Goal: Task Accomplishment & Management: Manage account settings

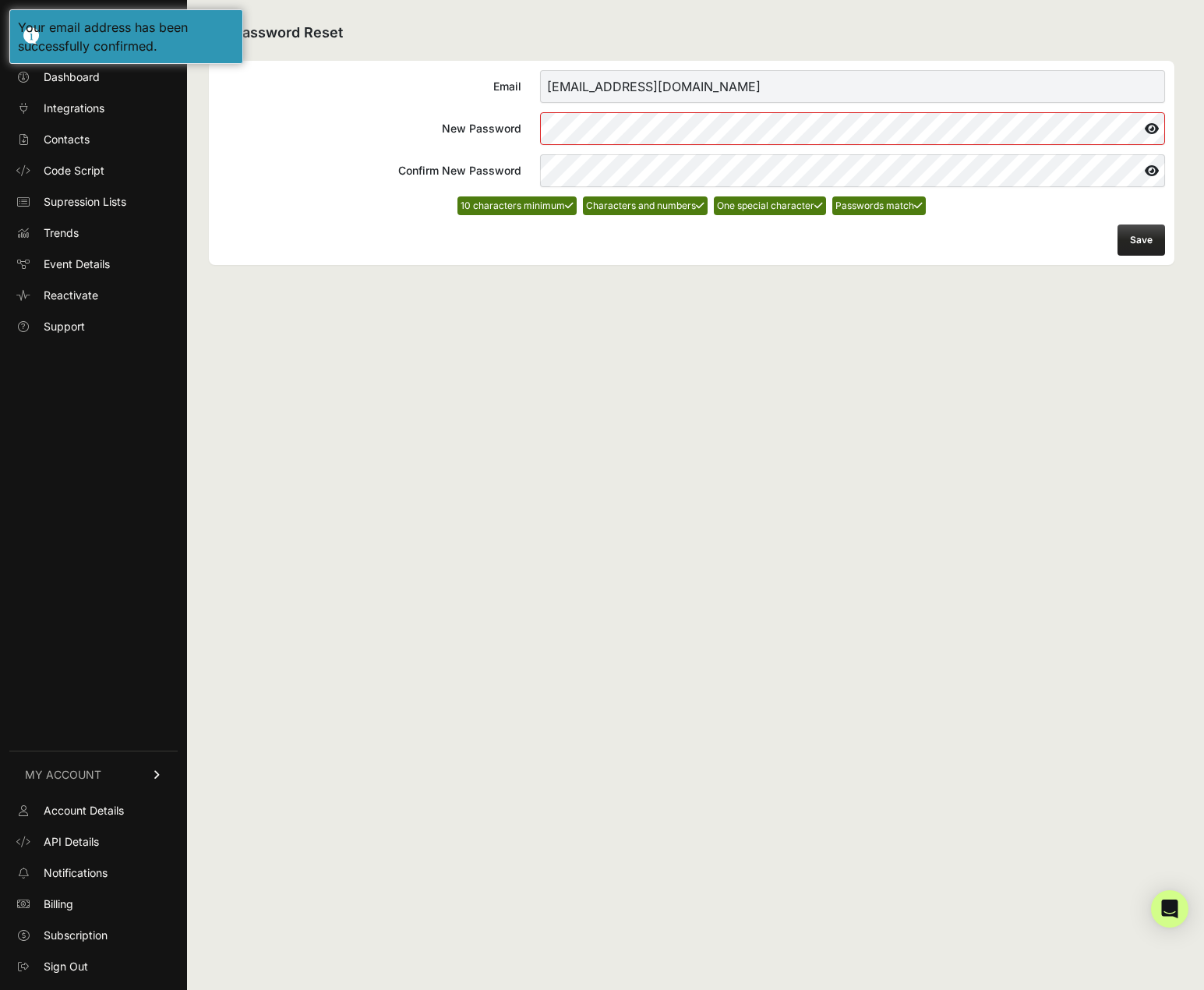
click at [1138, 244] on button "Save" at bounding box center [1142, 239] width 48 height 31
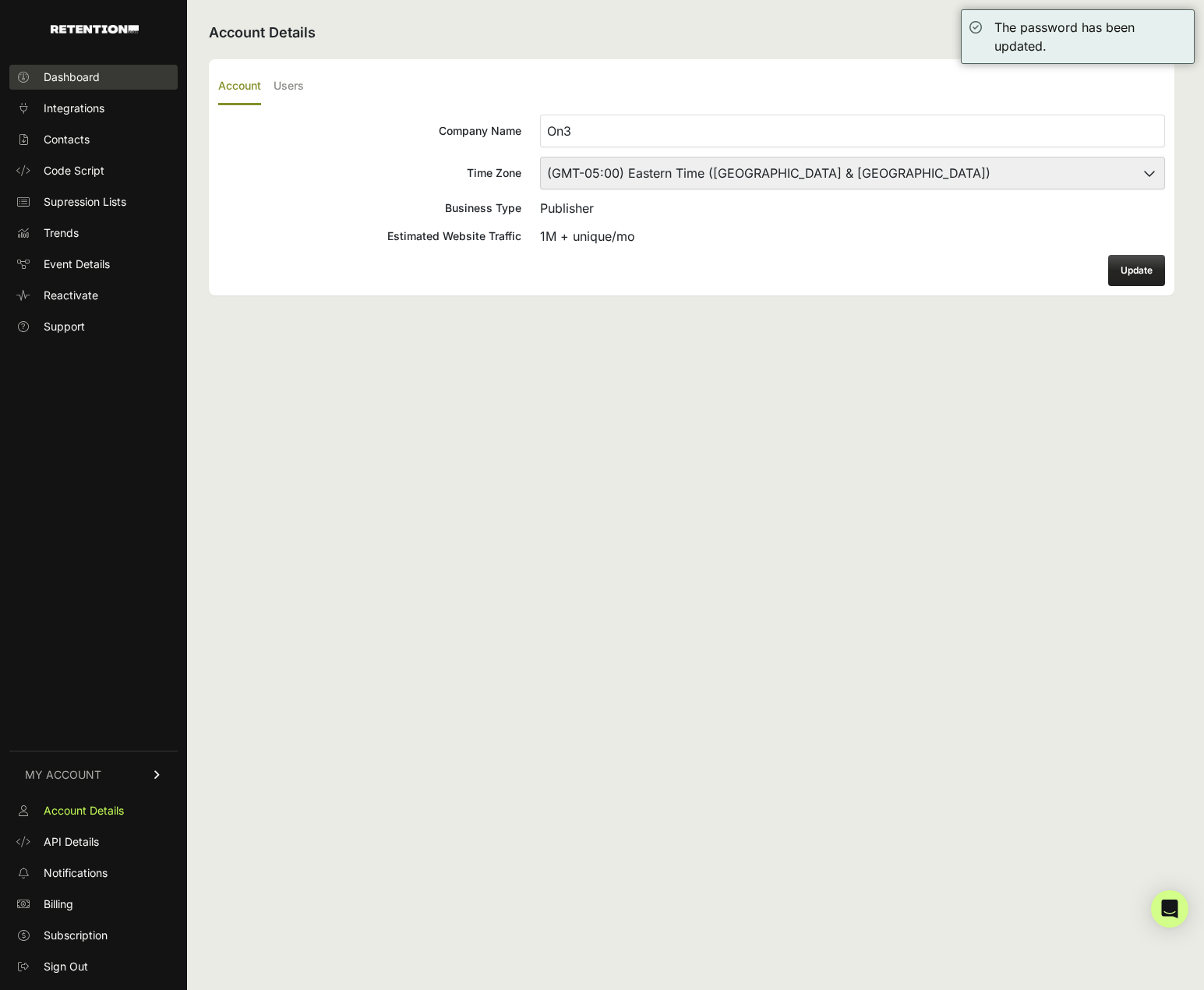
click at [87, 74] on span "Dashboard" at bounding box center [71, 77] width 56 height 16
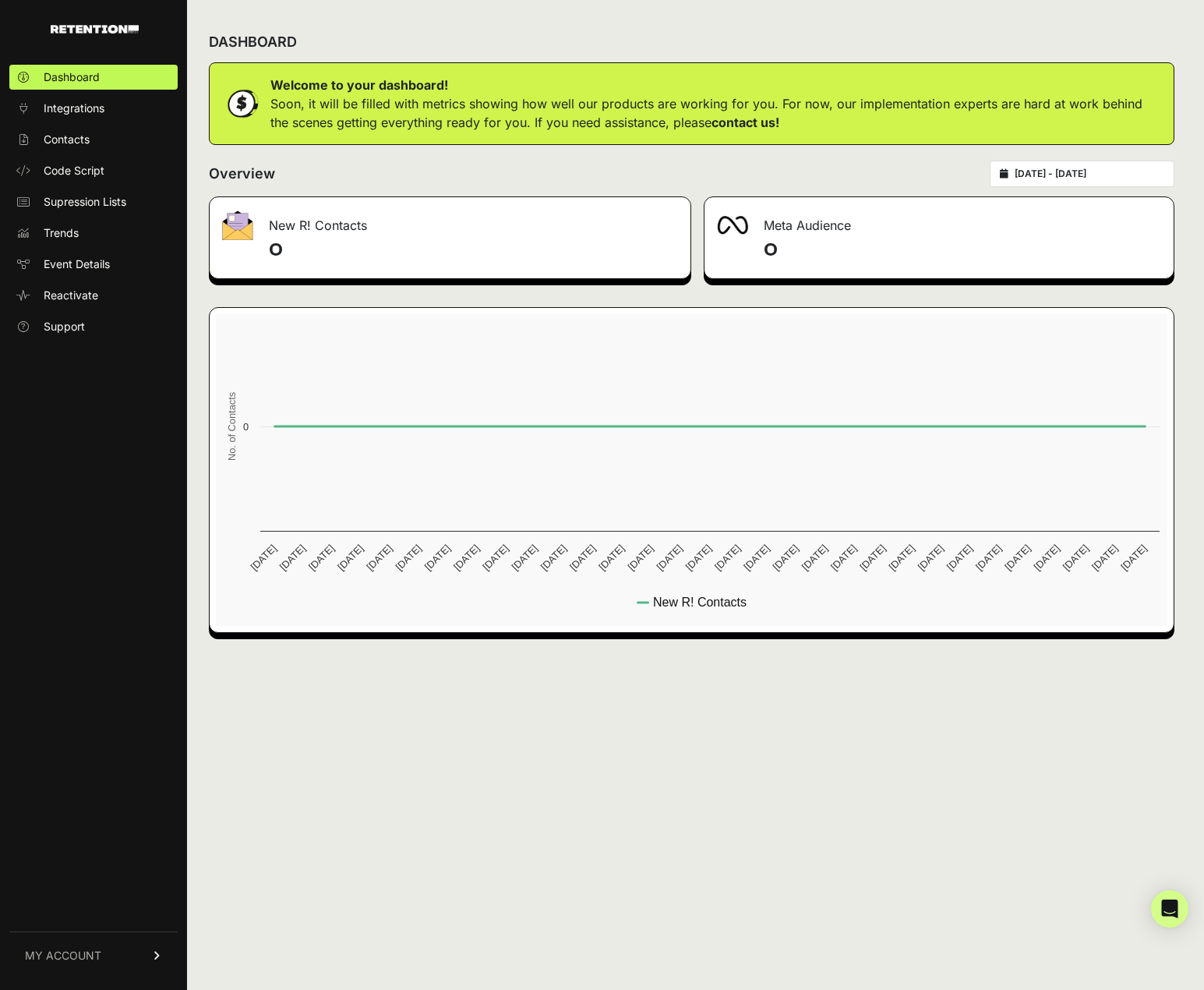
click at [62, 113] on span "Integrations" at bounding box center [74, 108] width 61 height 16
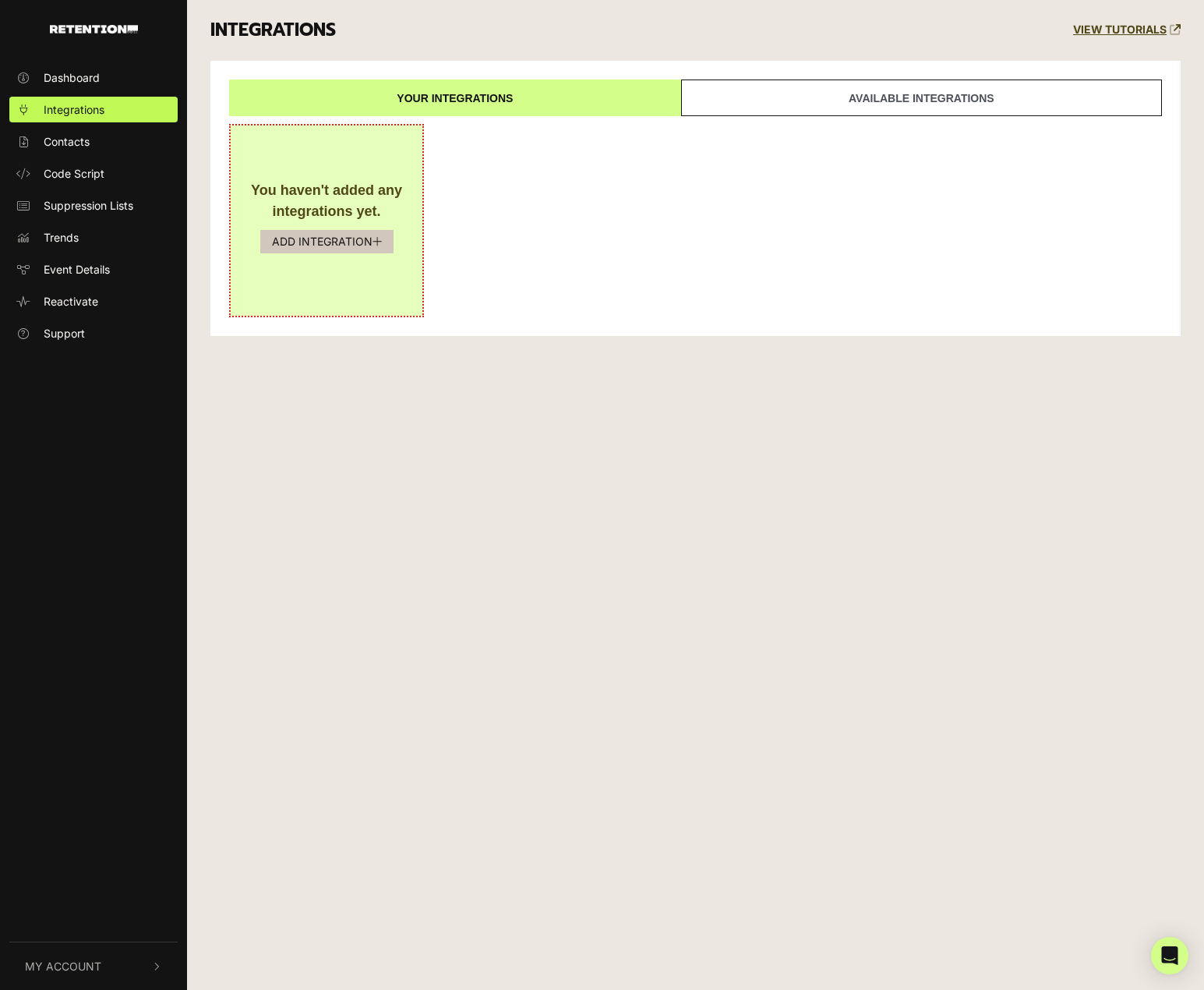
click at [349, 243] on button "ADD INTEGRATION" at bounding box center [327, 241] width 133 height 23
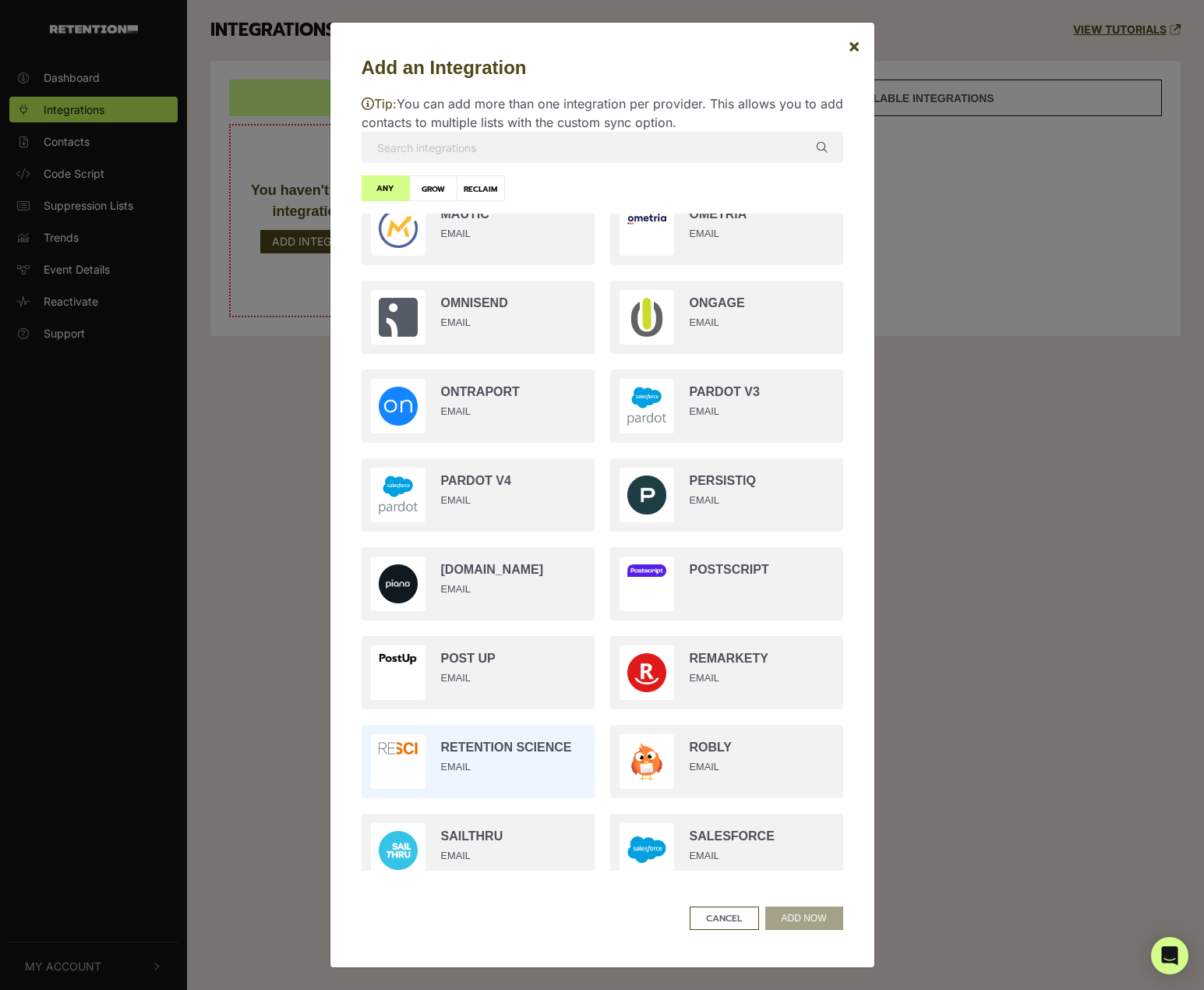
scroll to position [1603, 0]
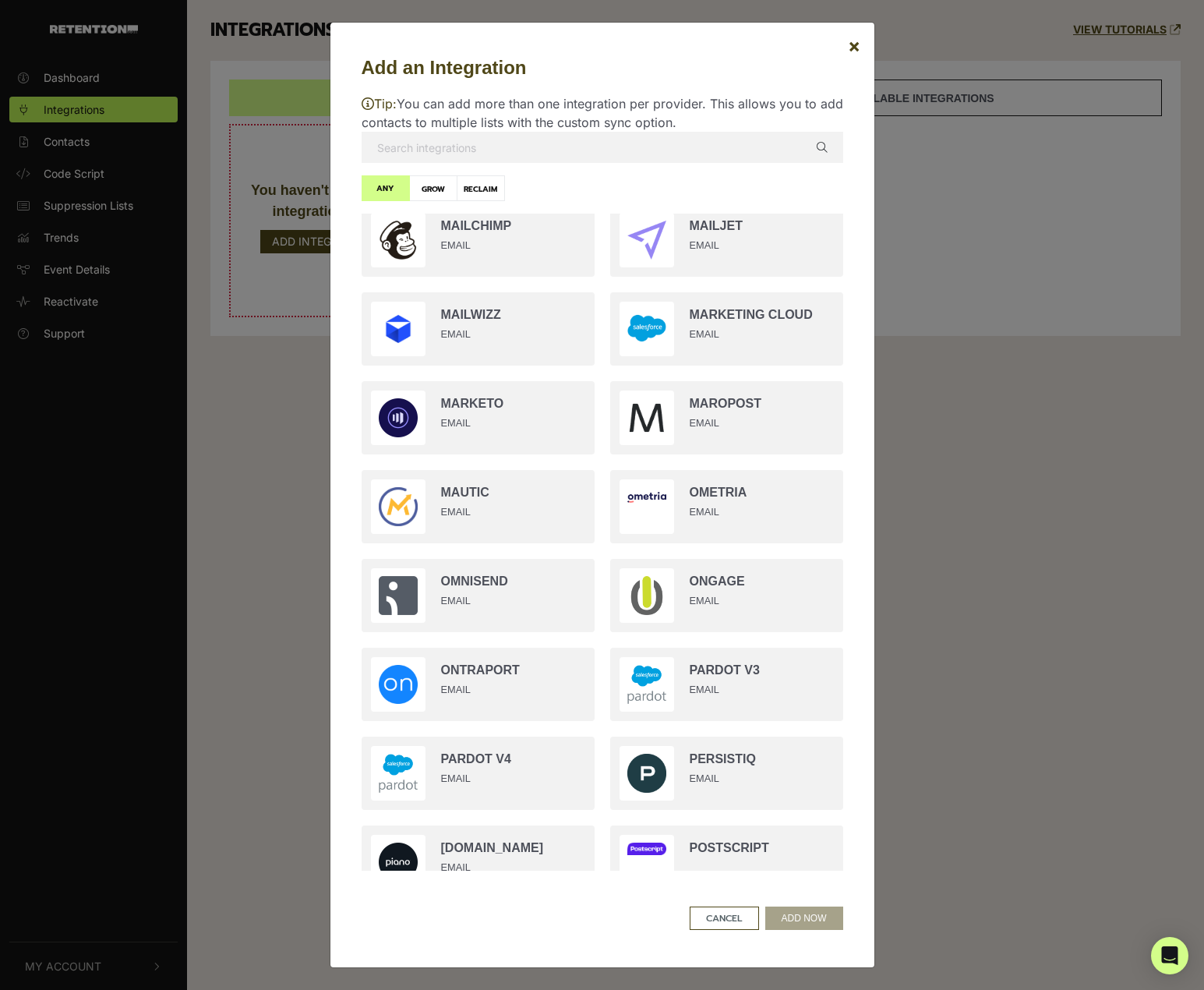
click at [602, 143] on input "text" at bounding box center [602, 147] width 481 height 31
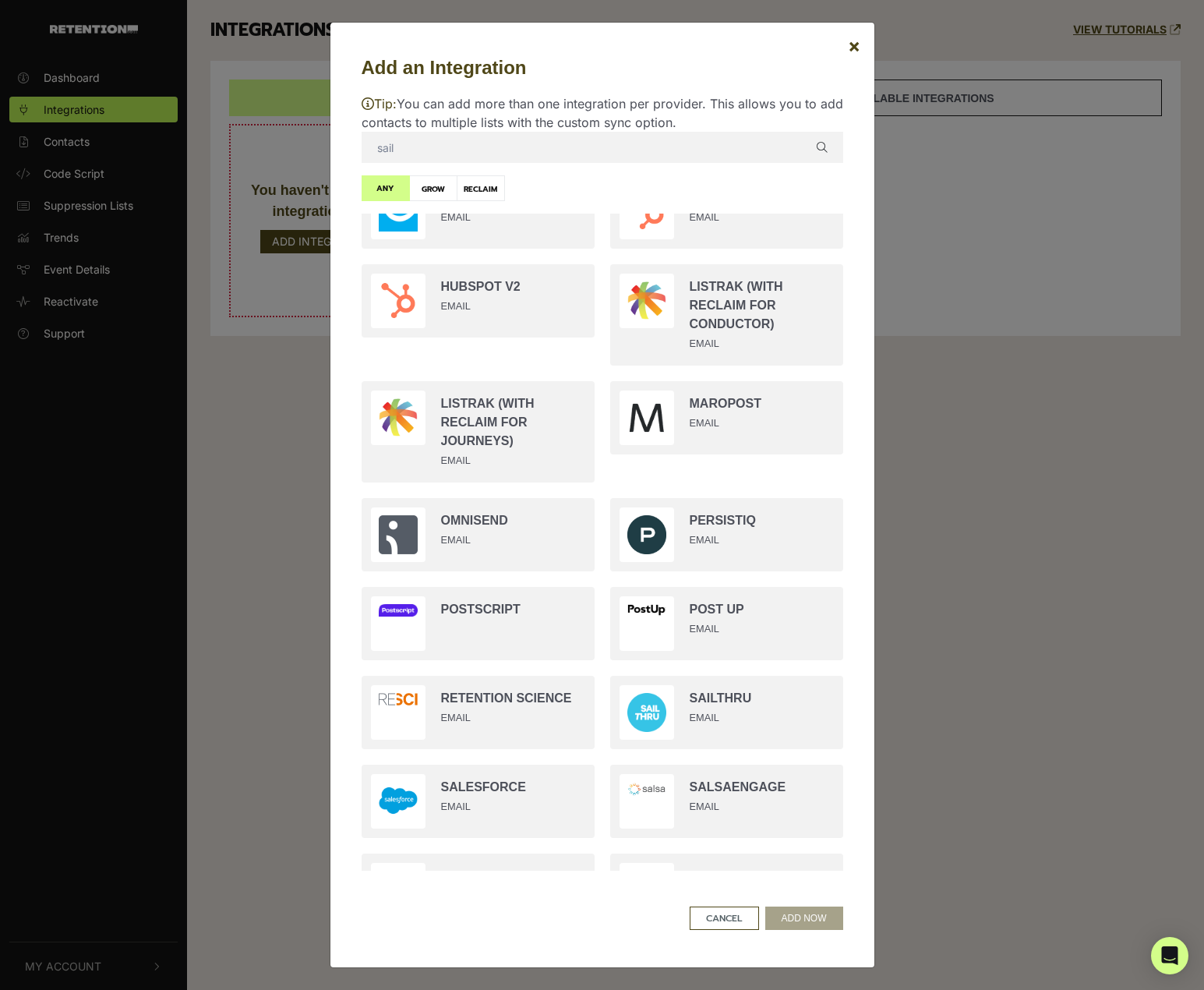
scroll to position [0, 0]
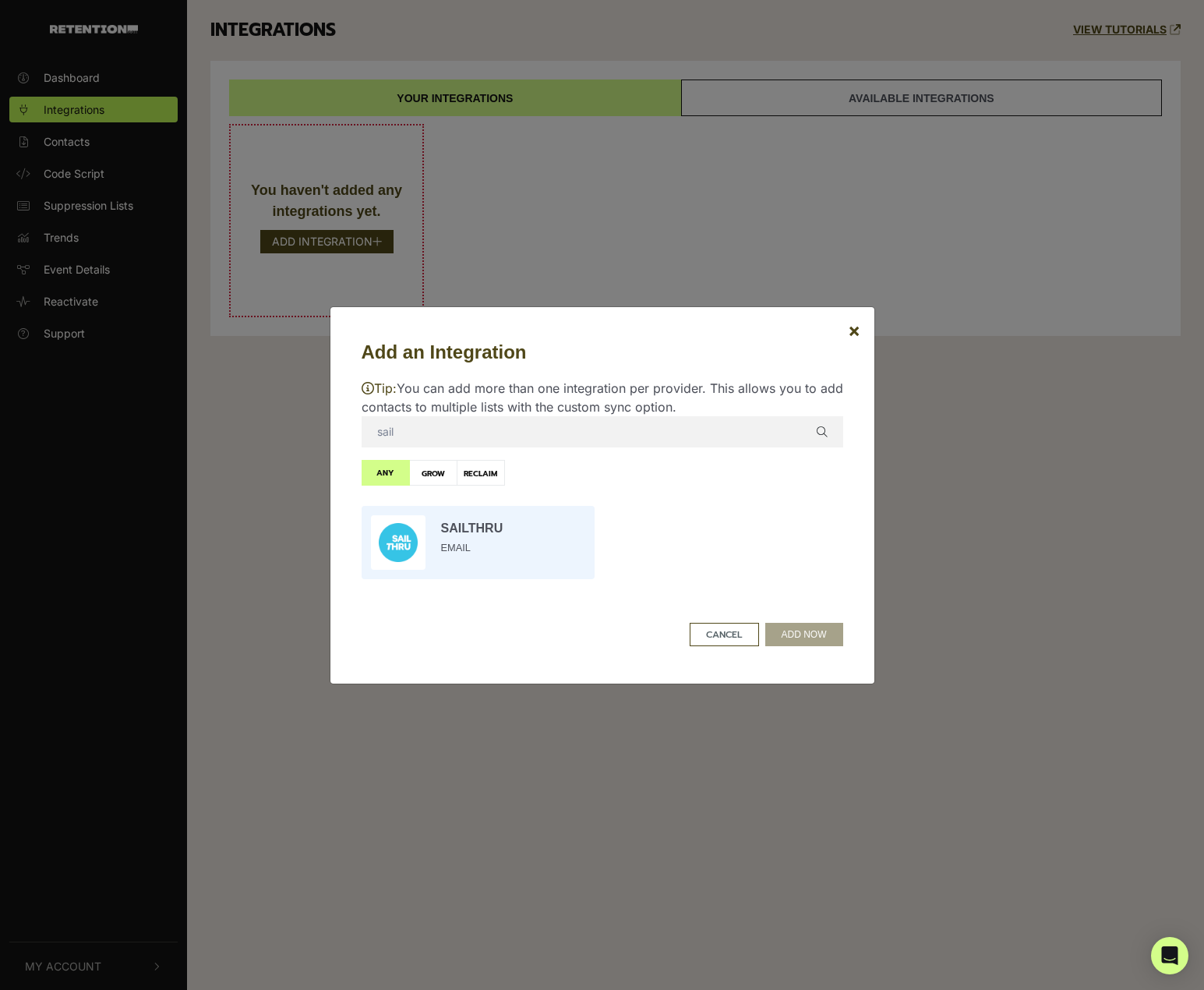
type input "sail"
click at [500, 539] on input "radio" at bounding box center [478, 542] width 248 height 89
radio input "true"
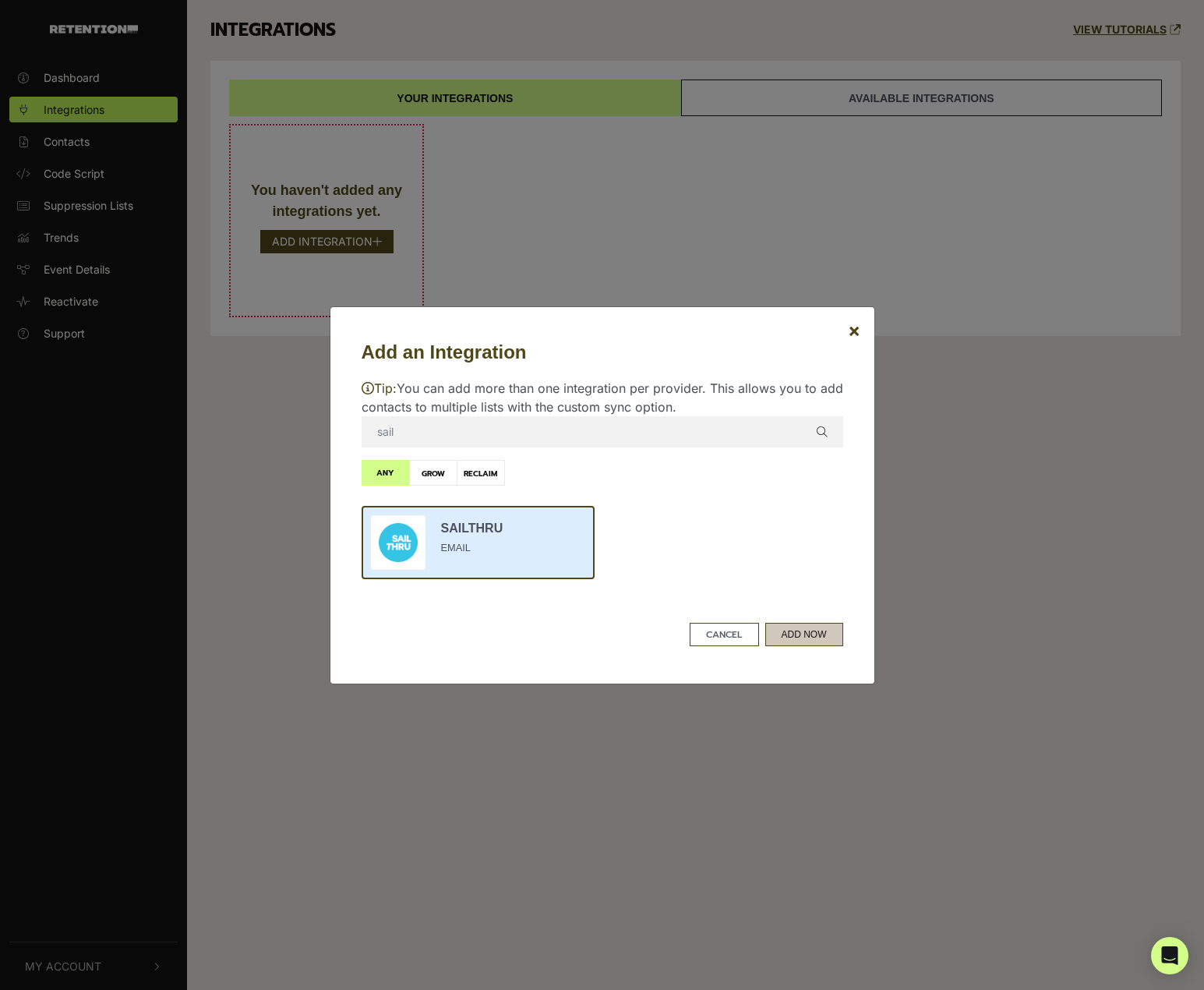
click at [809, 639] on button "ADD NOW" at bounding box center [804, 634] width 78 height 23
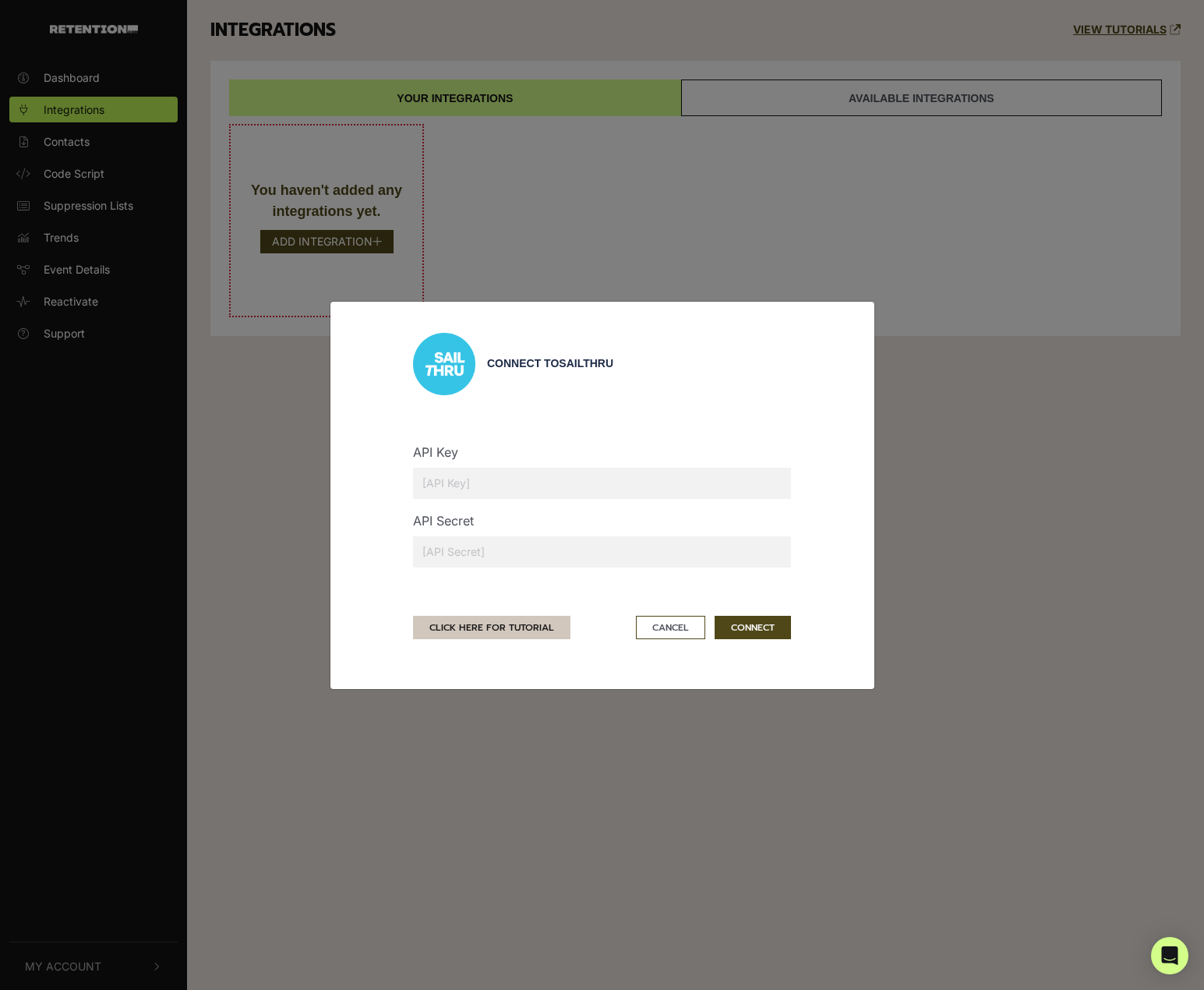
click at [530, 623] on link "CLICK HERE FOR TUTORIAL" at bounding box center [492, 628] width 158 height 23
click at [678, 627] on button "Cancel" at bounding box center [670, 628] width 69 height 23
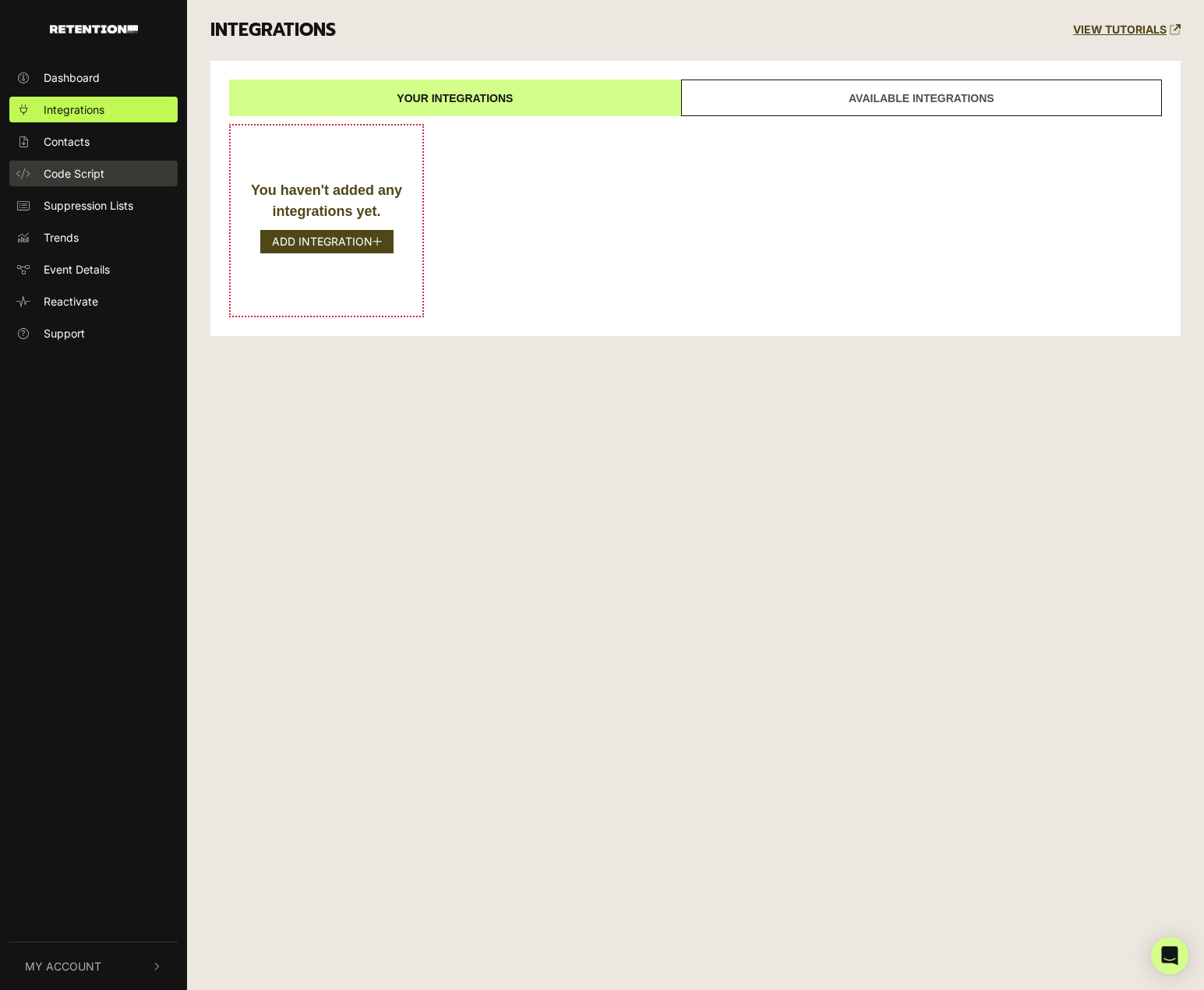
click at [67, 162] on link "Code Script" at bounding box center [94, 173] width 168 height 26
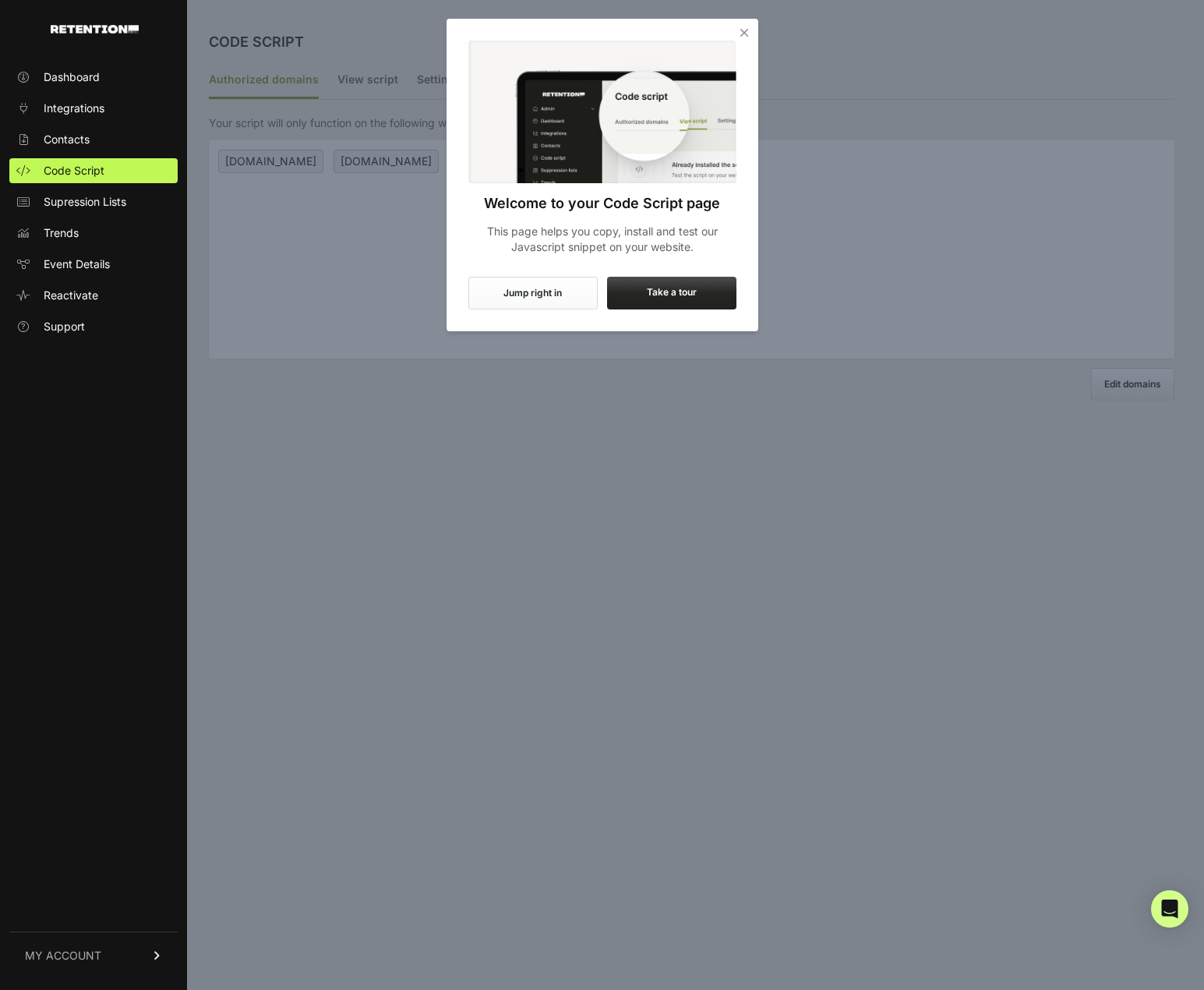
click at [654, 298] on label "Take a tour" at bounding box center [672, 292] width 129 height 33
click at [0, 0] on input "Take a tour" at bounding box center [0, 0] width 0 height 0
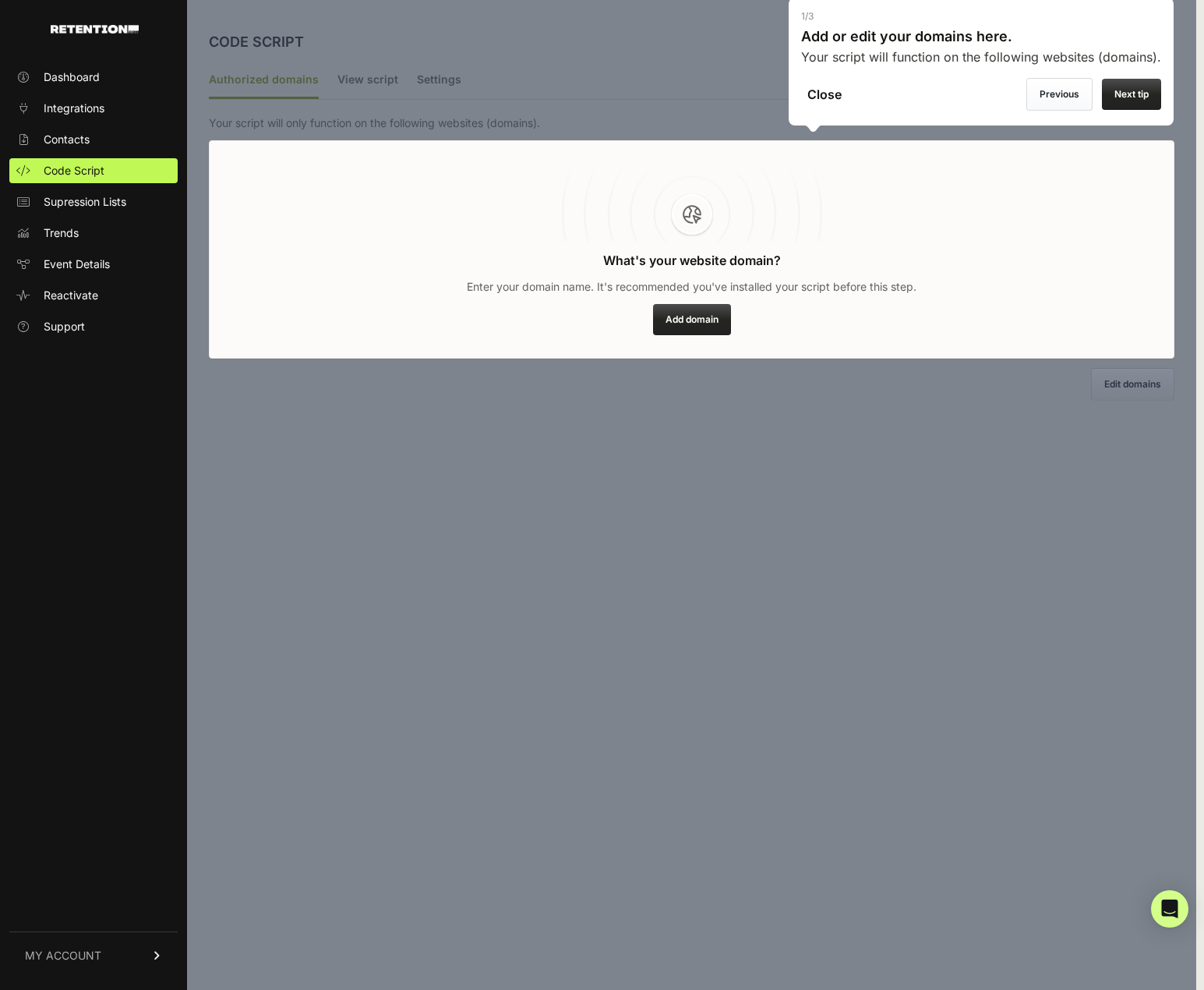
click at [1128, 97] on label "Next tip" at bounding box center [1131, 94] width 59 height 31
click at [0, 0] on input "Previous" at bounding box center [0, 0] width 0 height 0
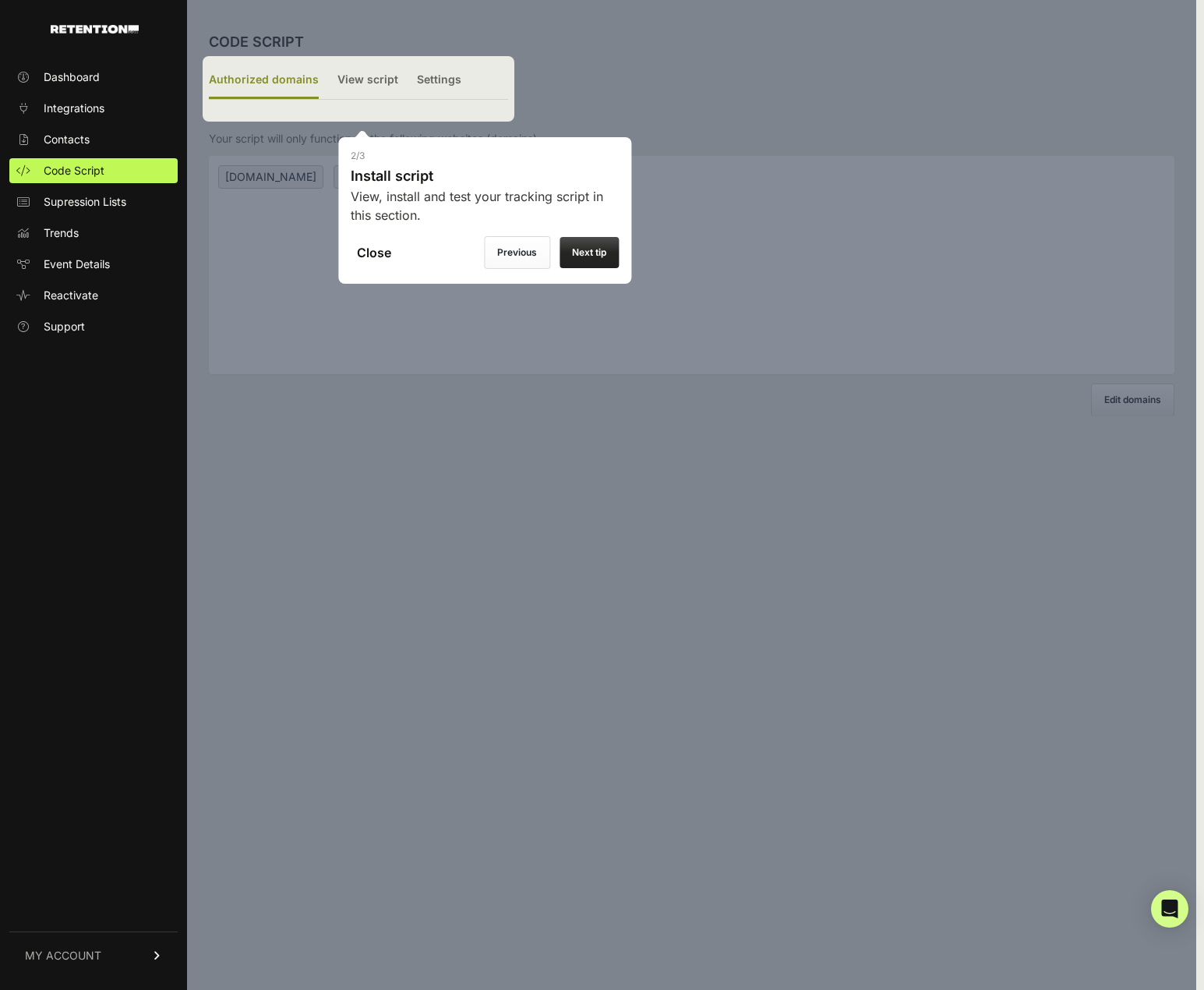
click at [598, 253] on label "Next tip" at bounding box center [589, 252] width 59 height 31
click at [0, 0] on input "Next tip" at bounding box center [0, 0] width 0 height 0
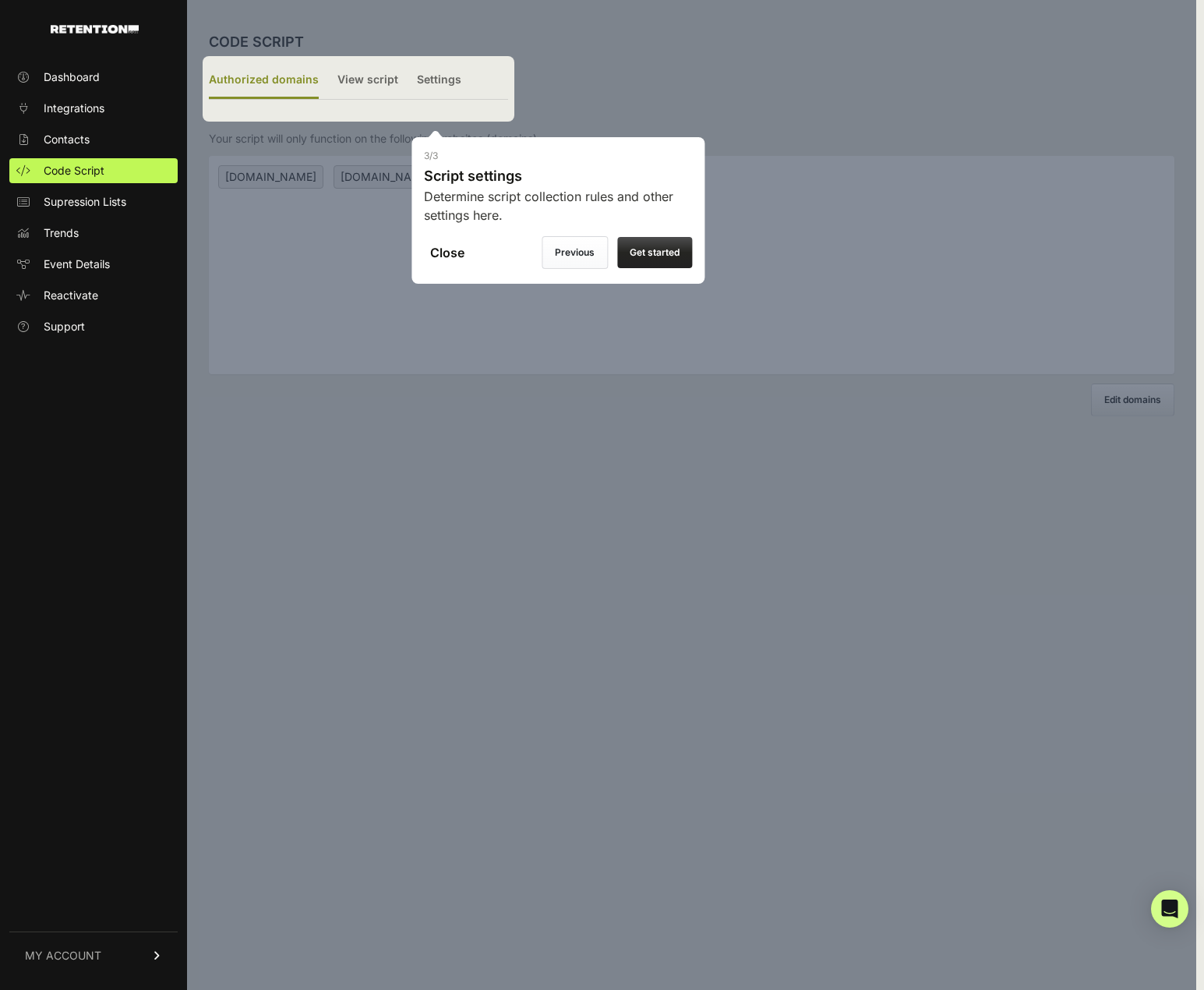
click at [668, 257] on label "Get started" at bounding box center [654, 252] width 74 height 31
click at [0, 0] on input "Close" at bounding box center [0, 0] width 0 height 0
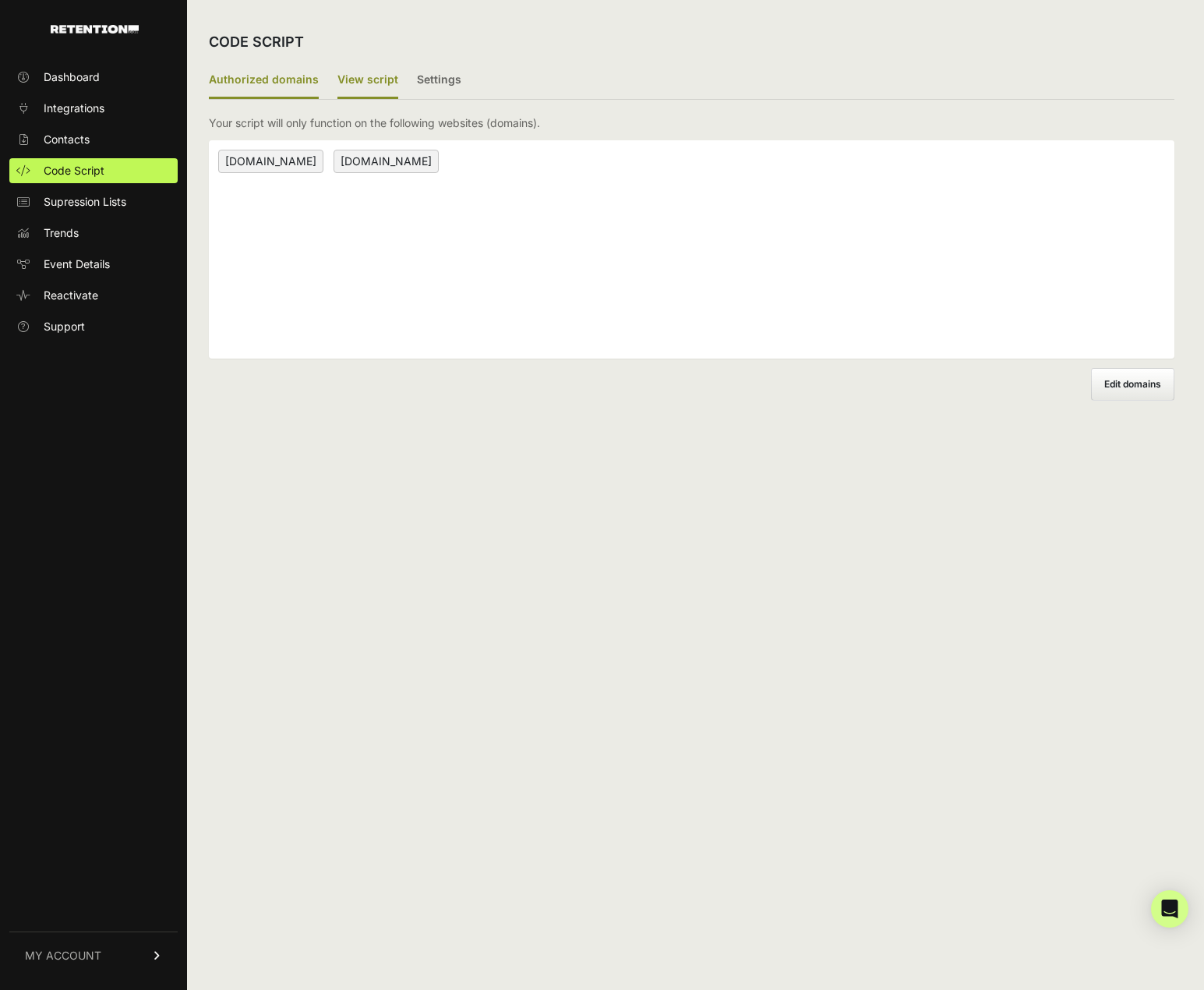
click at [360, 82] on label "View script" at bounding box center [368, 80] width 61 height 36
click at [0, 0] on input "View script" at bounding box center [0, 0] width 0 height 0
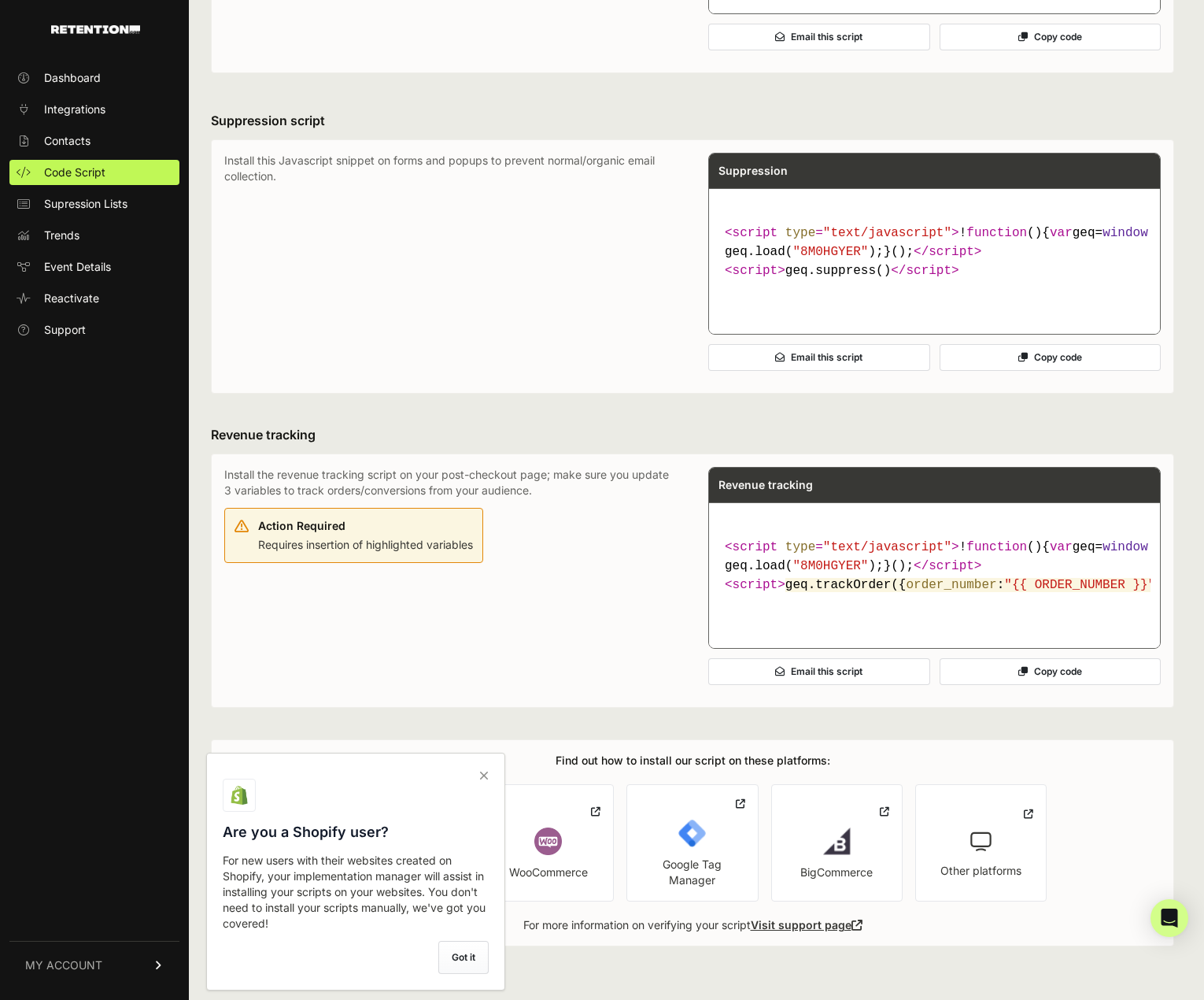
scroll to position [584, 0]
click at [484, 768] on icon at bounding box center [483, 775] width 22 height 25
click at [0, 0] on input "checkbox" at bounding box center [0, 0] width 0 height 0
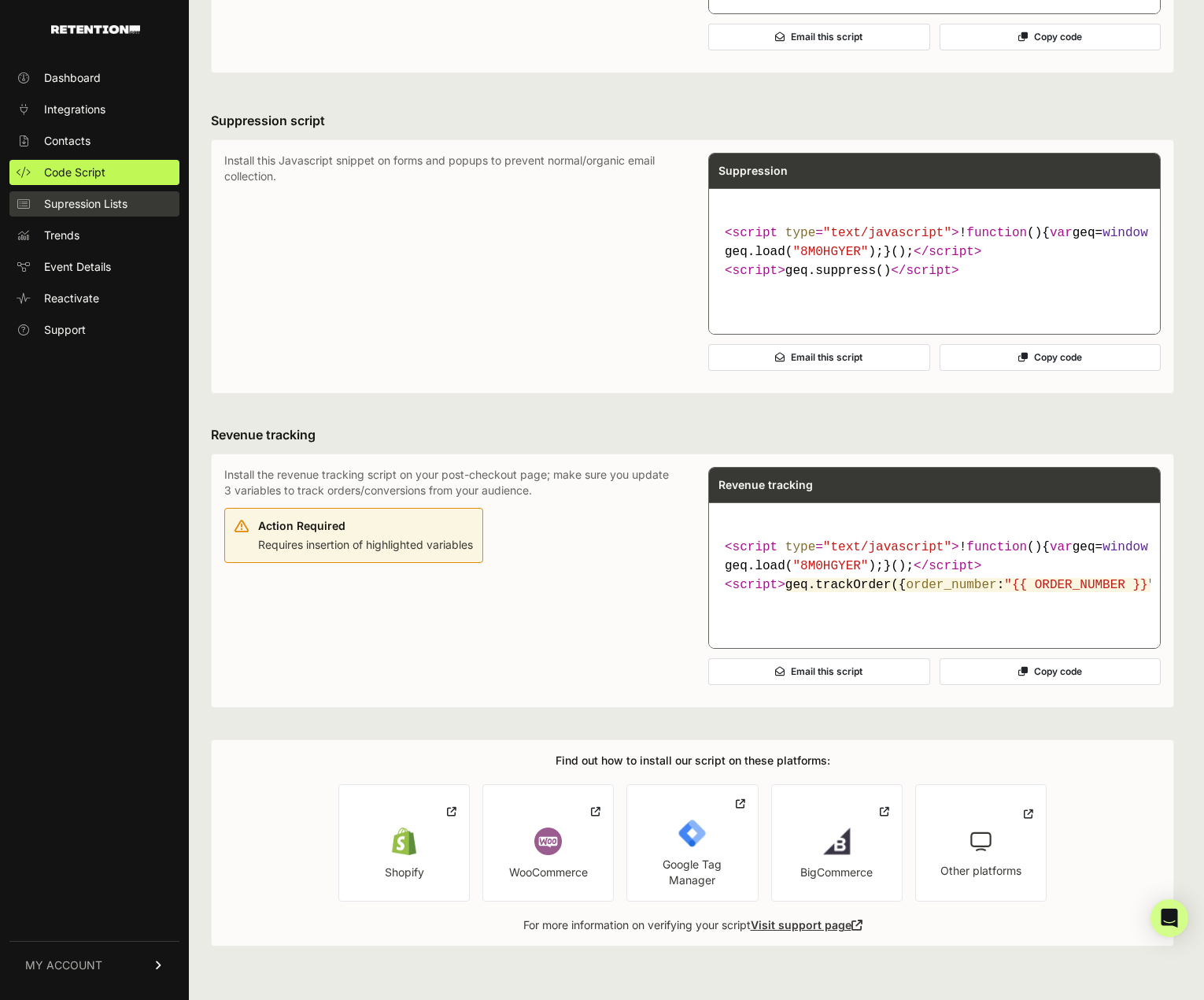
click at [114, 208] on span "Supression Lists" at bounding box center [85, 204] width 83 height 16
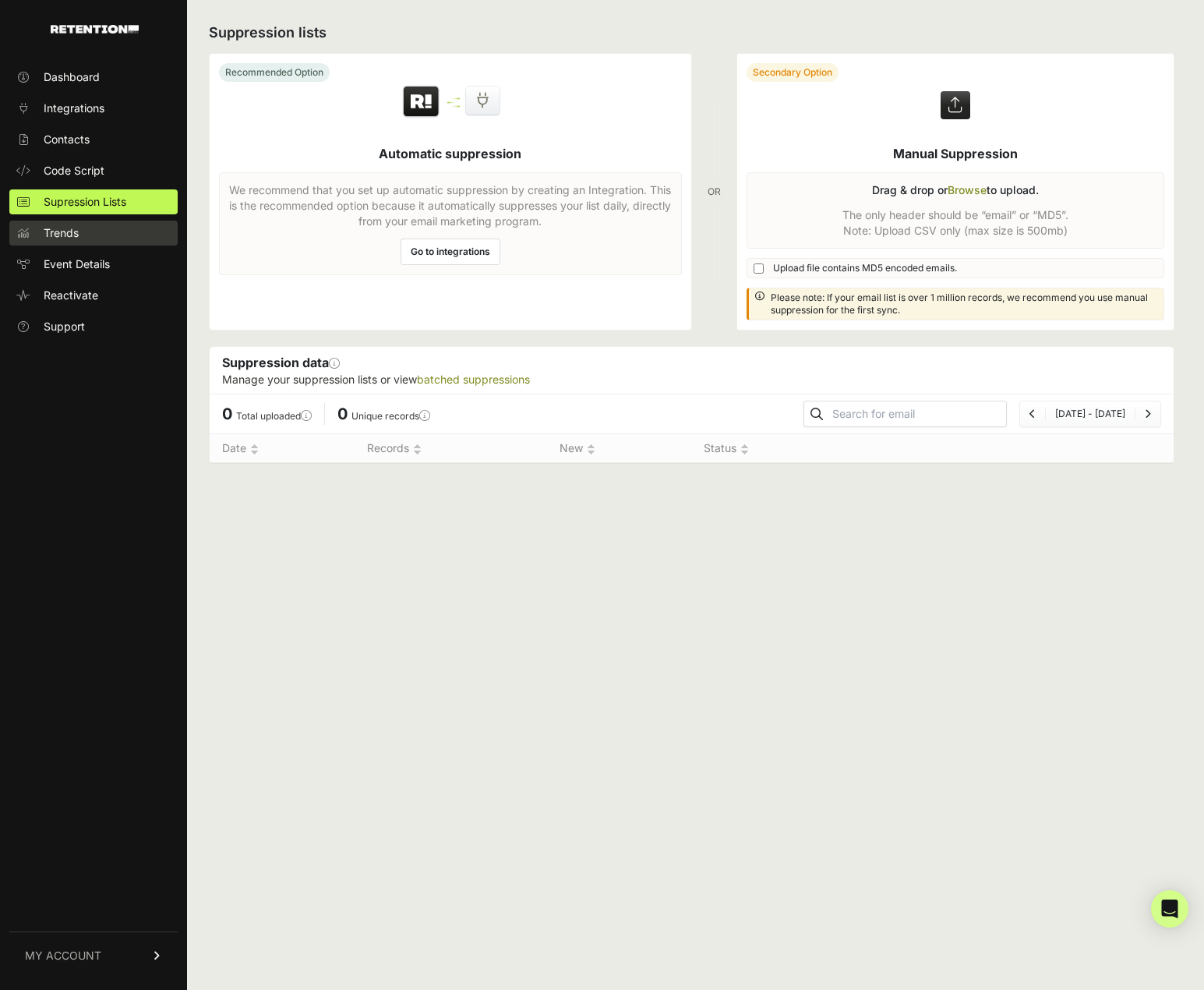
click at [74, 233] on span "Trends" at bounding box center [61, 233] width 35 height 16
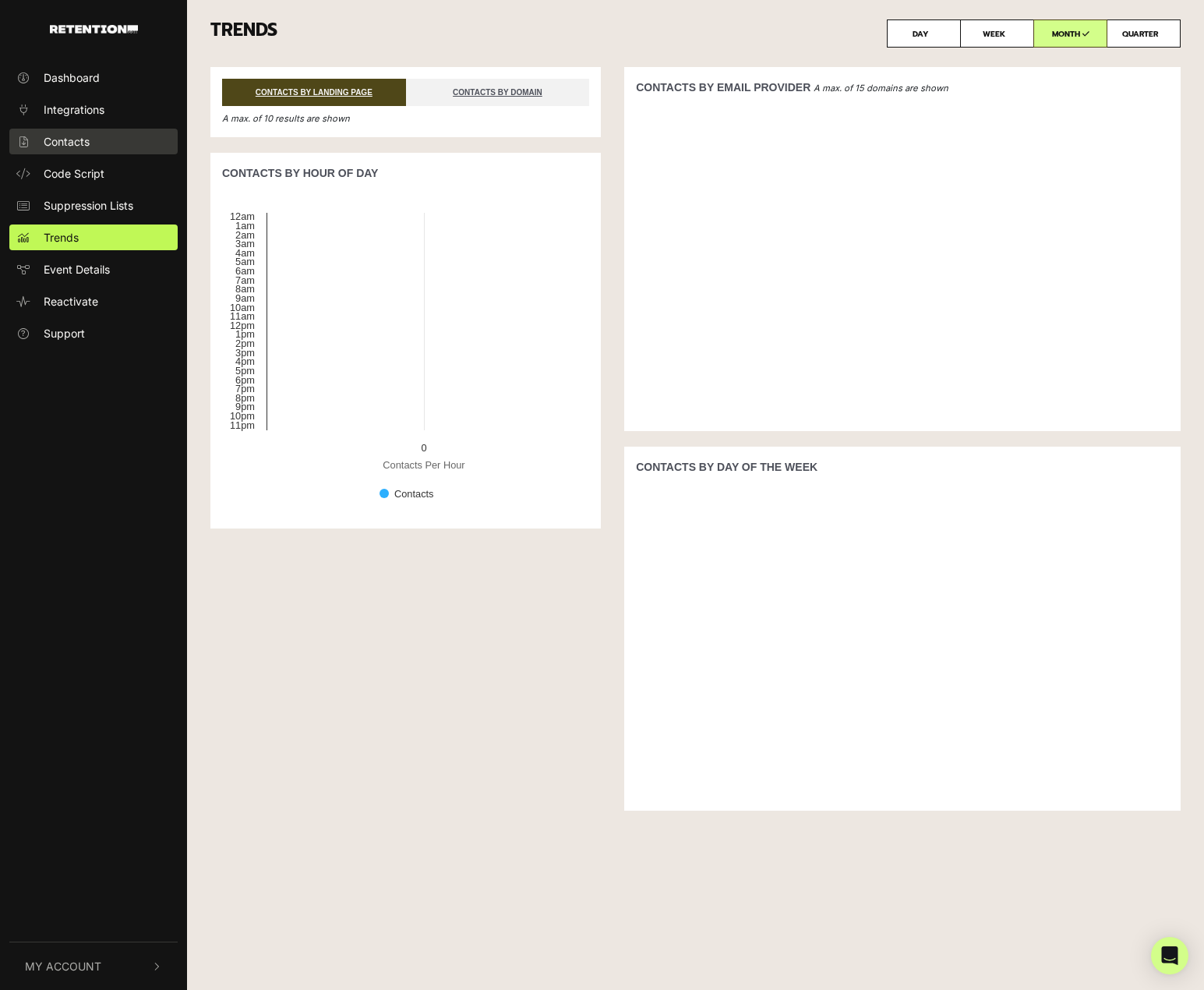
click at [74, 143] on span "Contacts" at bounding box center [66, 141] width 46 height 16
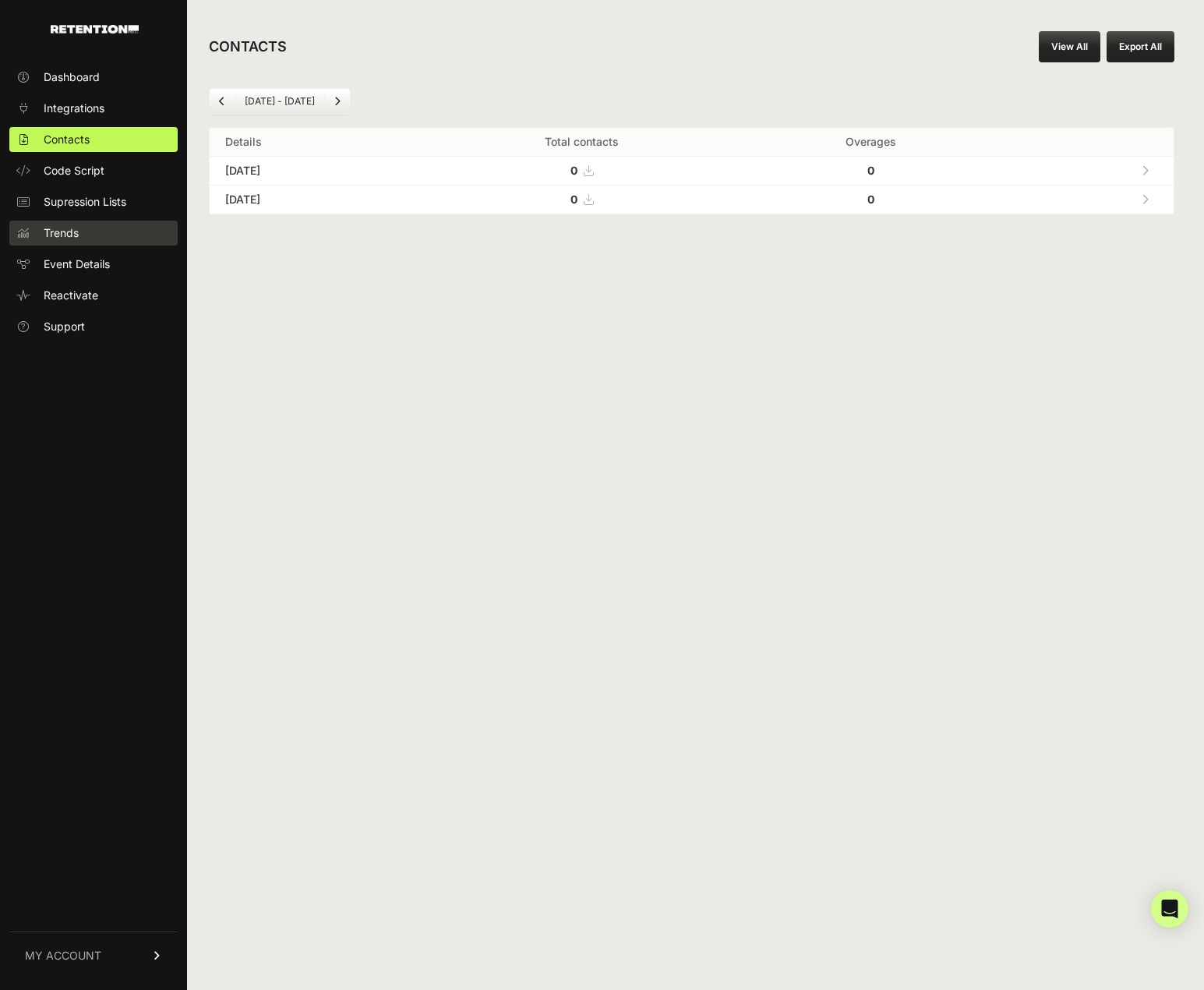
click at [82, 238] on link "Trends" at bounding box center [94, 233] width 168 height 25
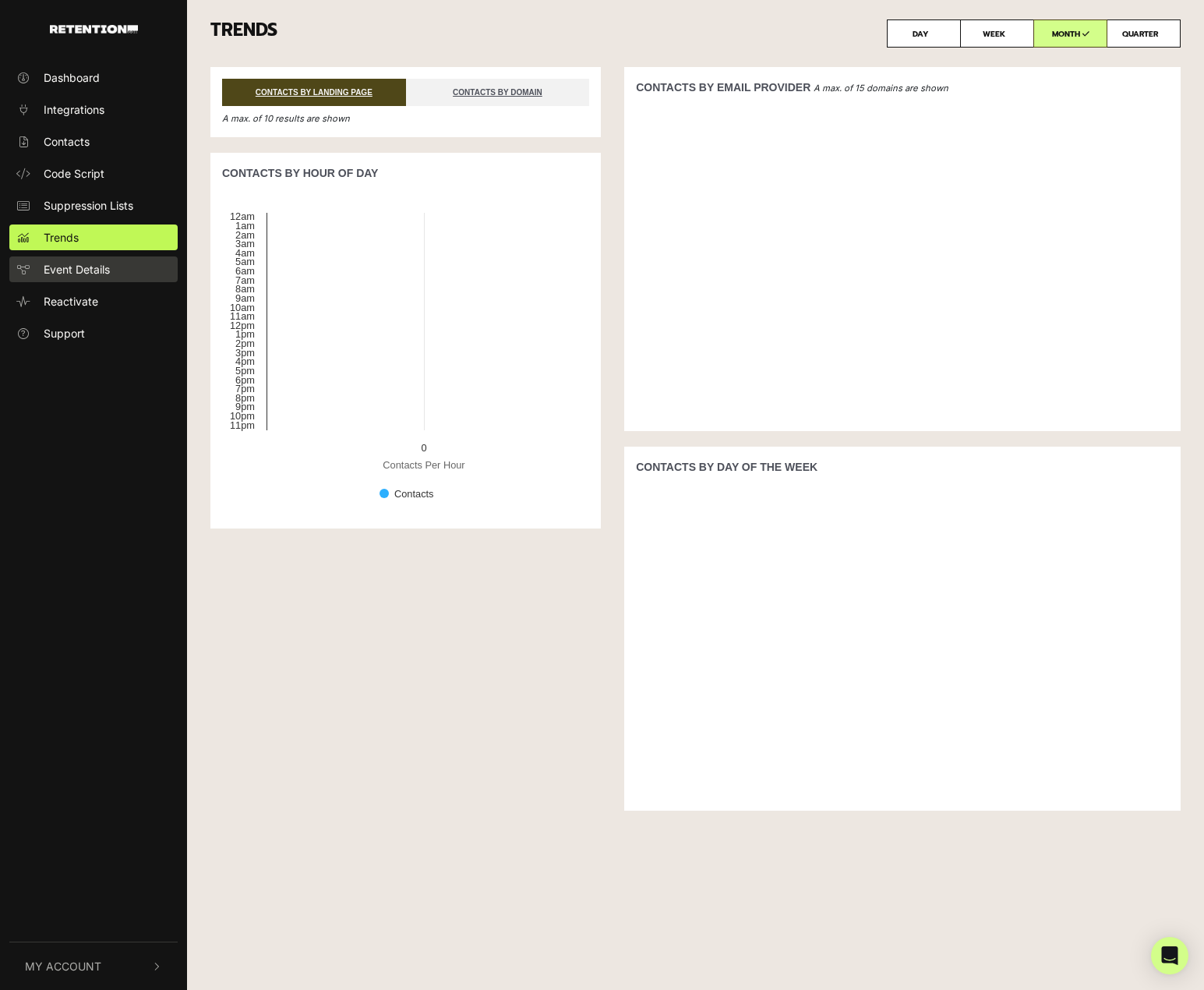
click at [63, 275] on span "Event Details" at bounding box center [76, 269] width 66 height 16
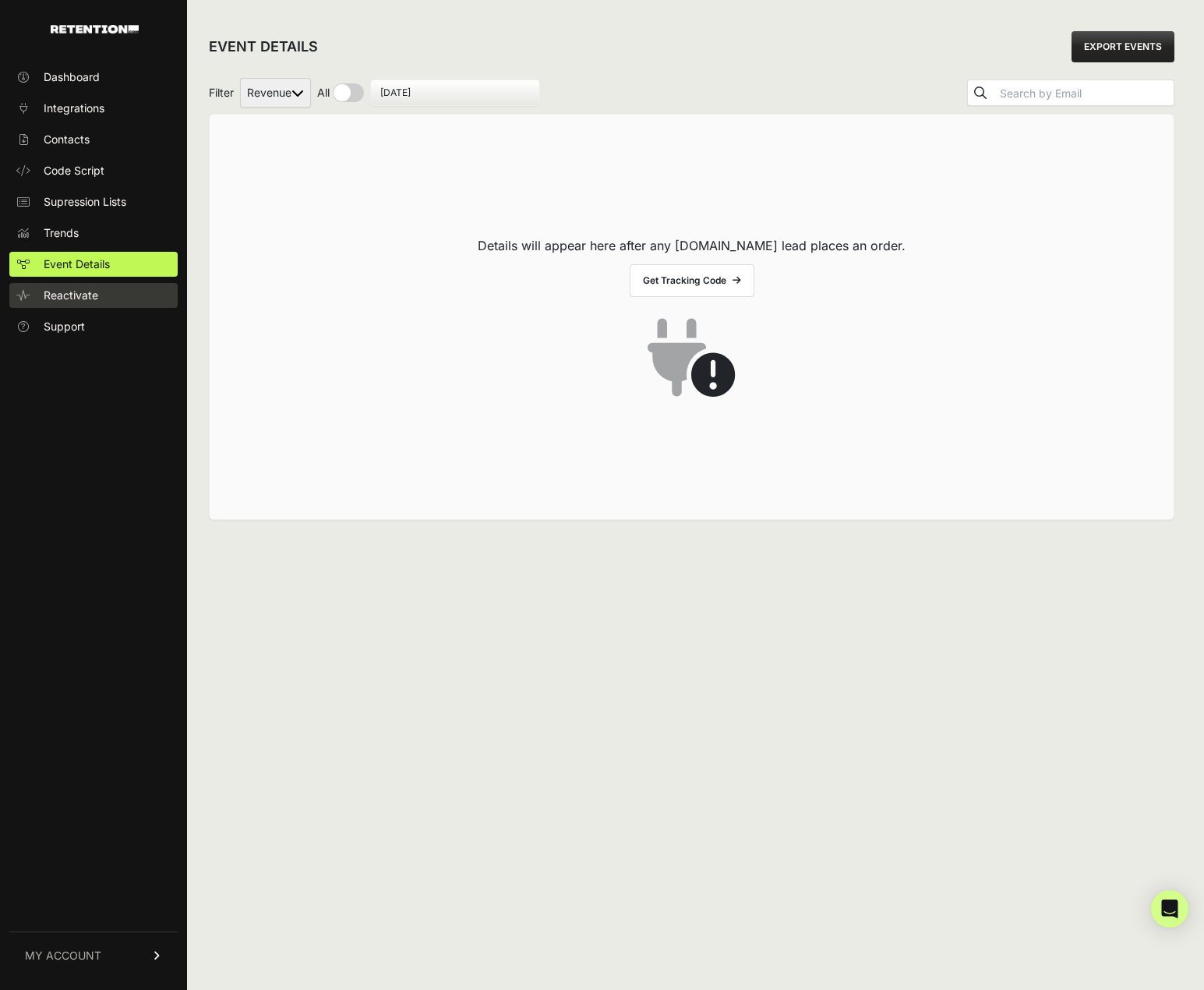
click at [61, 304] on link "Reactivate" at bounding box center [94, 295] width 168 height 25
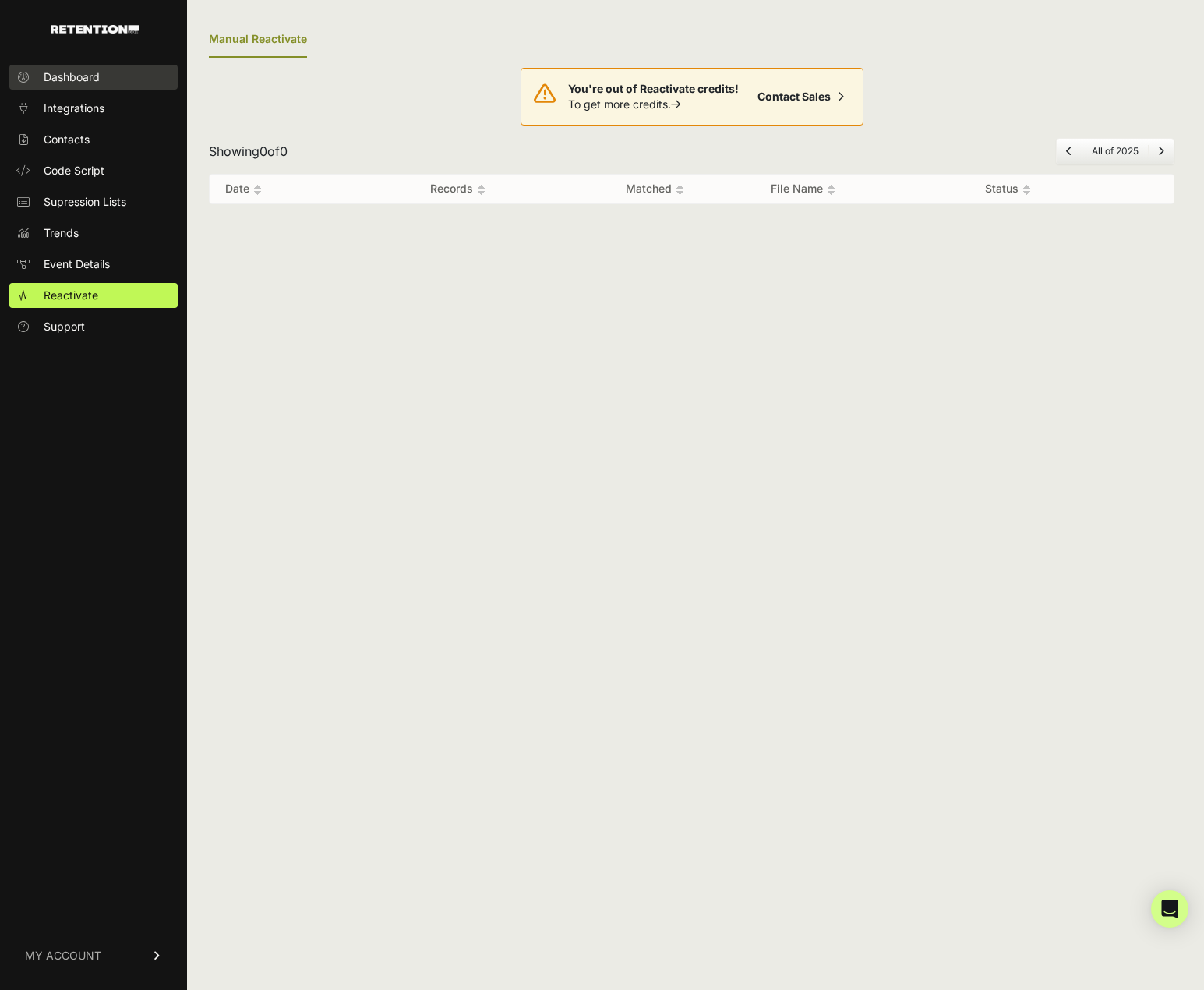
click at [74, 78] on span "Dashboard" at bounding box center [71, 77] width 56 height 16
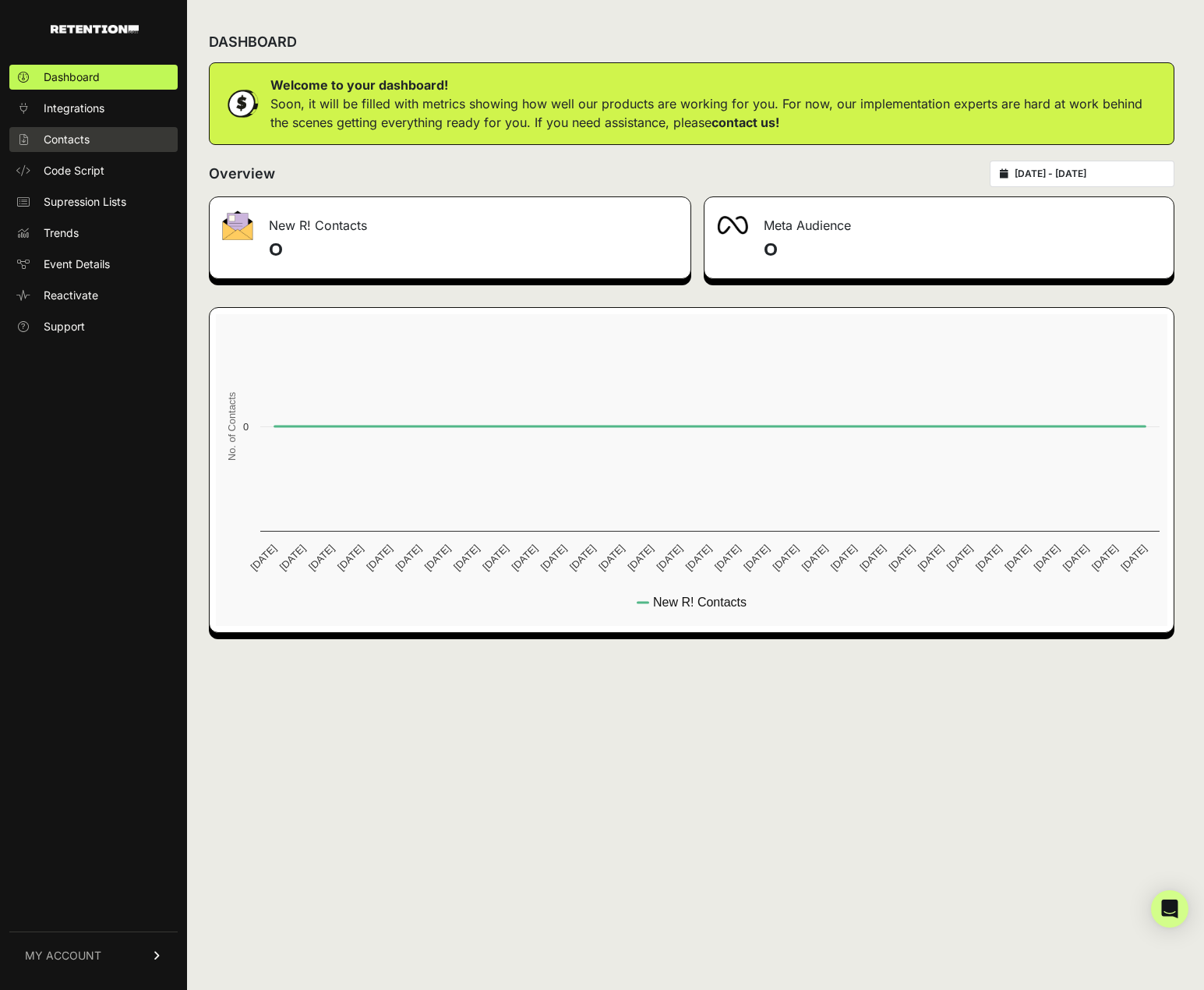
click at [107, 131] on link "Contacts" at bounding box center [94, 139] width 168 height 25
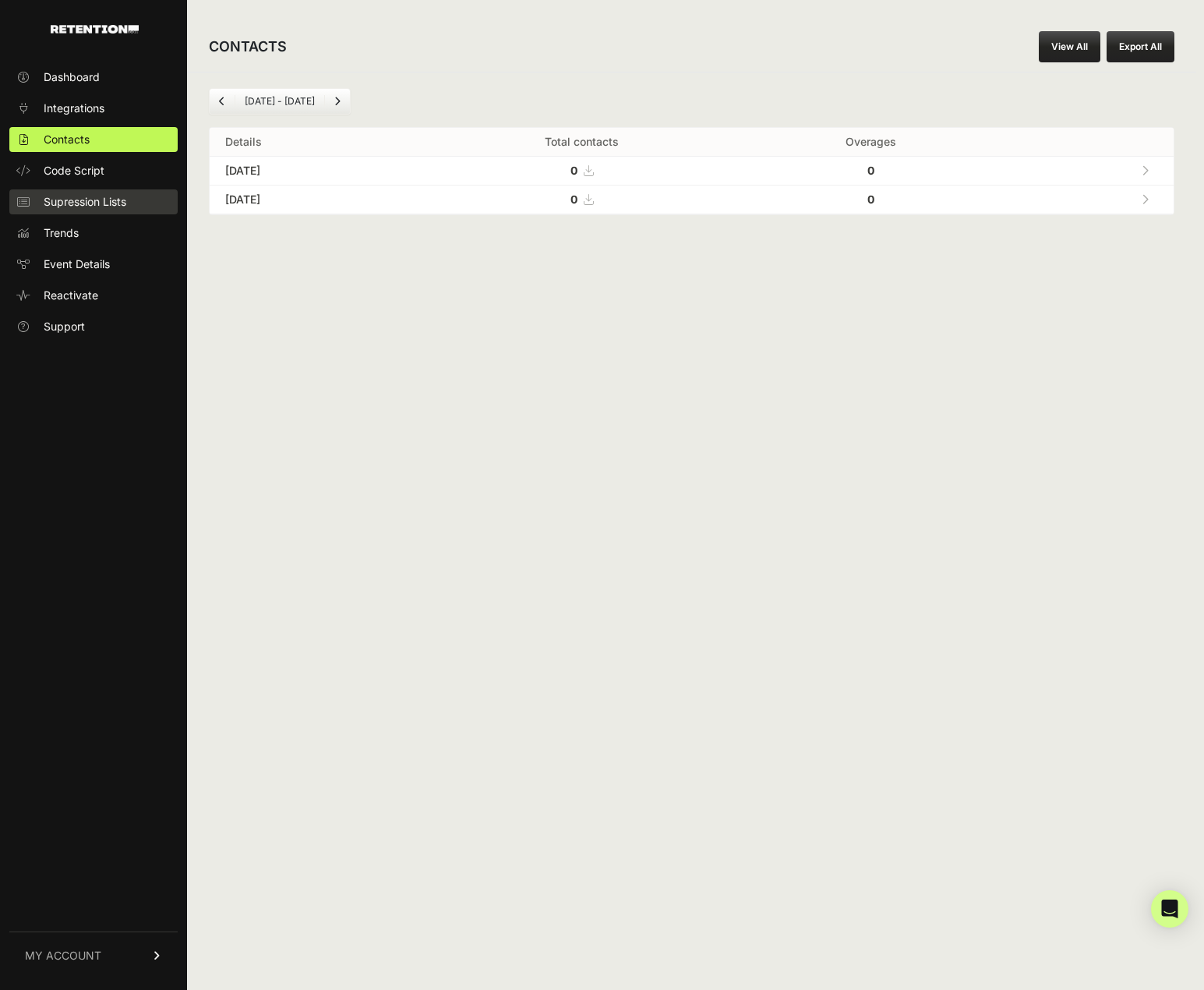
click at [71, 207] on span "Supression Lists" at bounding box center [84, 202] width 82 height 16
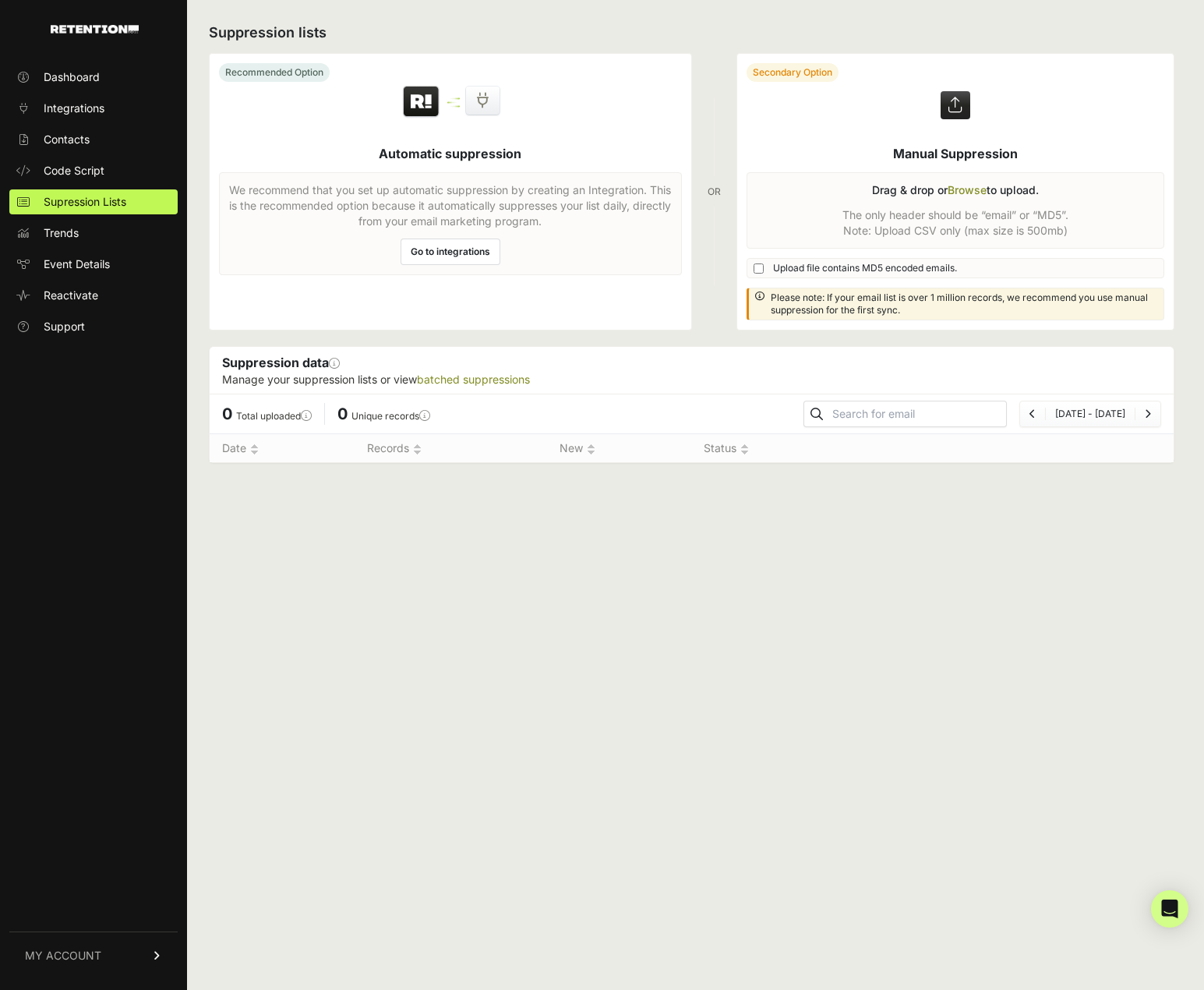
click at [435, 253] on link "Go to integrations" at bounding box center [450, 252] width 100 height 27
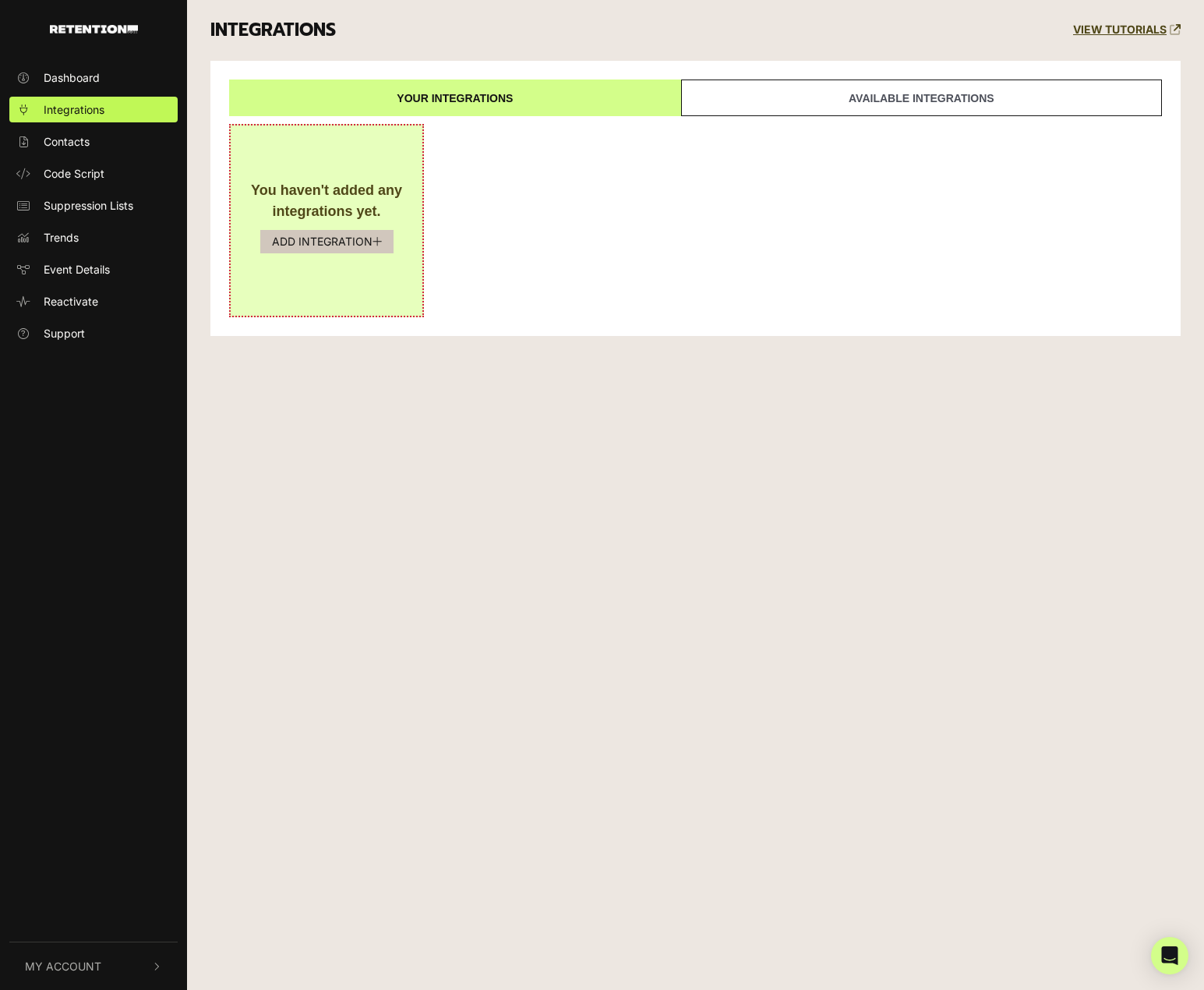
click at [328, 245] on button "ADD INTEGRATION" at bounding box center [327, 241] width 133 height 23
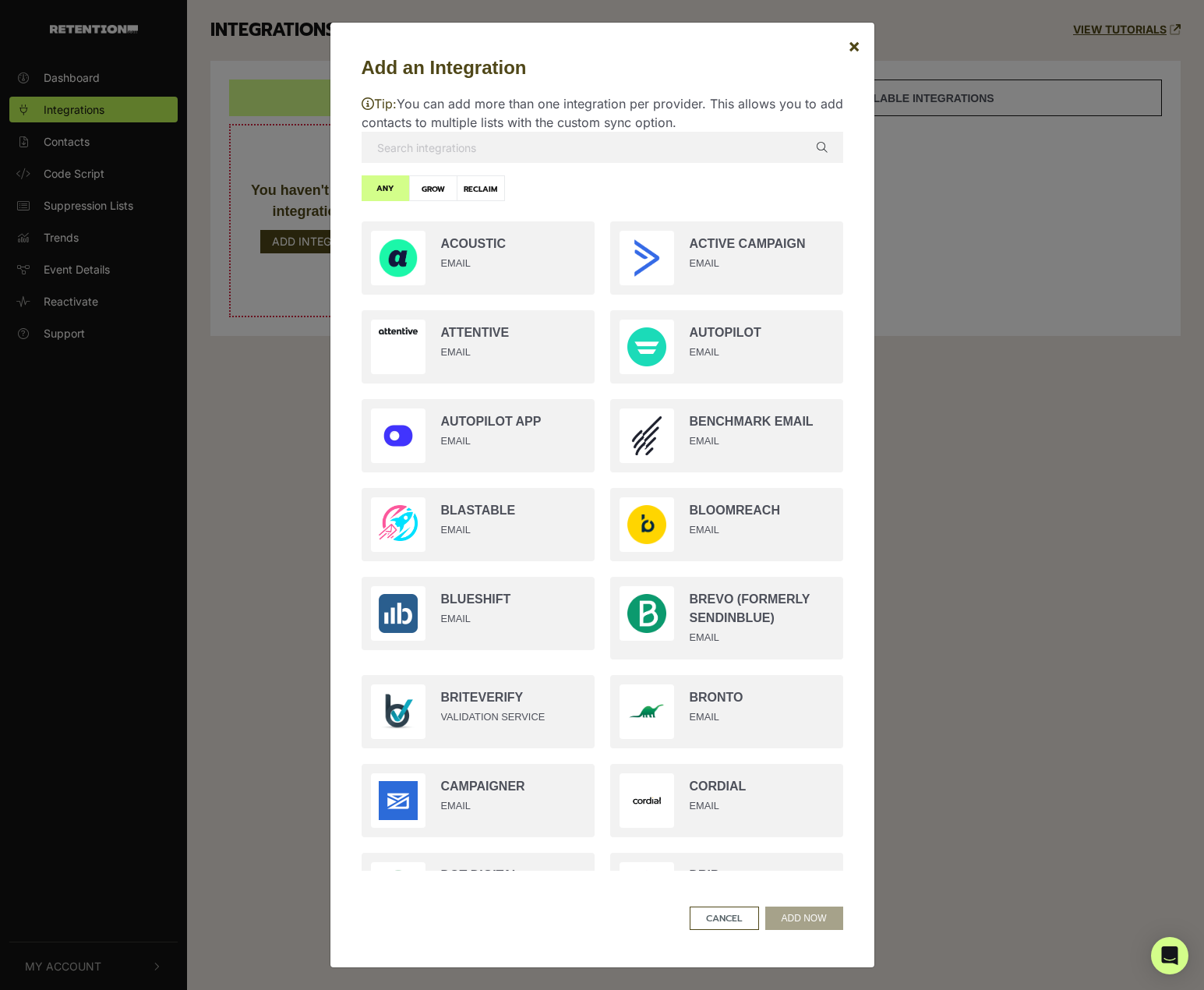
click at [435, 189] on label "GROW" at bounding box center [434, 188] width 49 height 26
radio input "true"
click at [394, 187] on label "ANY" at bounding box center [386, 188] width 49 height 26
radio input "true"
click at [431, 184] on label "GROW" at bounding box center [434, 188] width 49 height 26
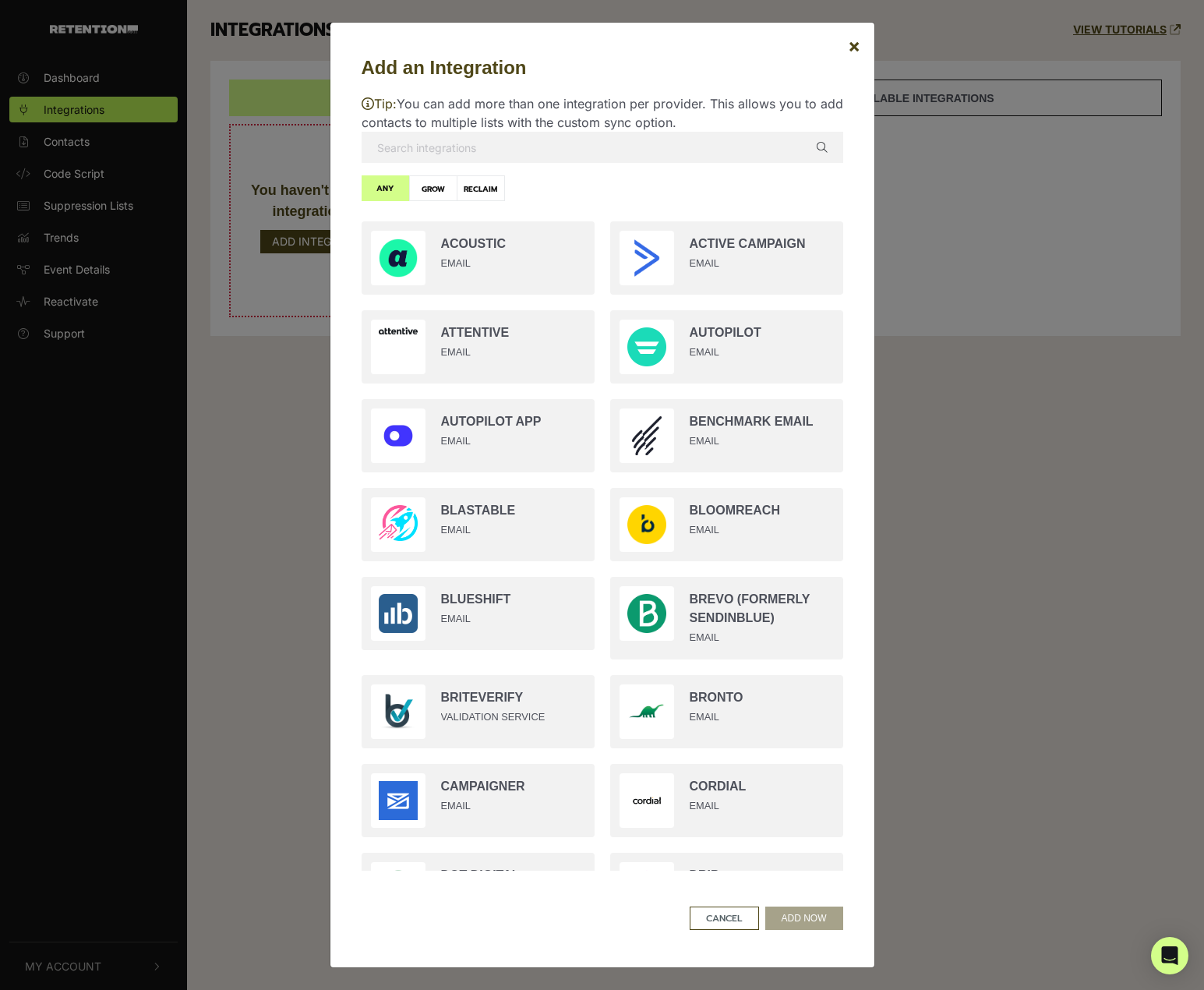
radio input "true"
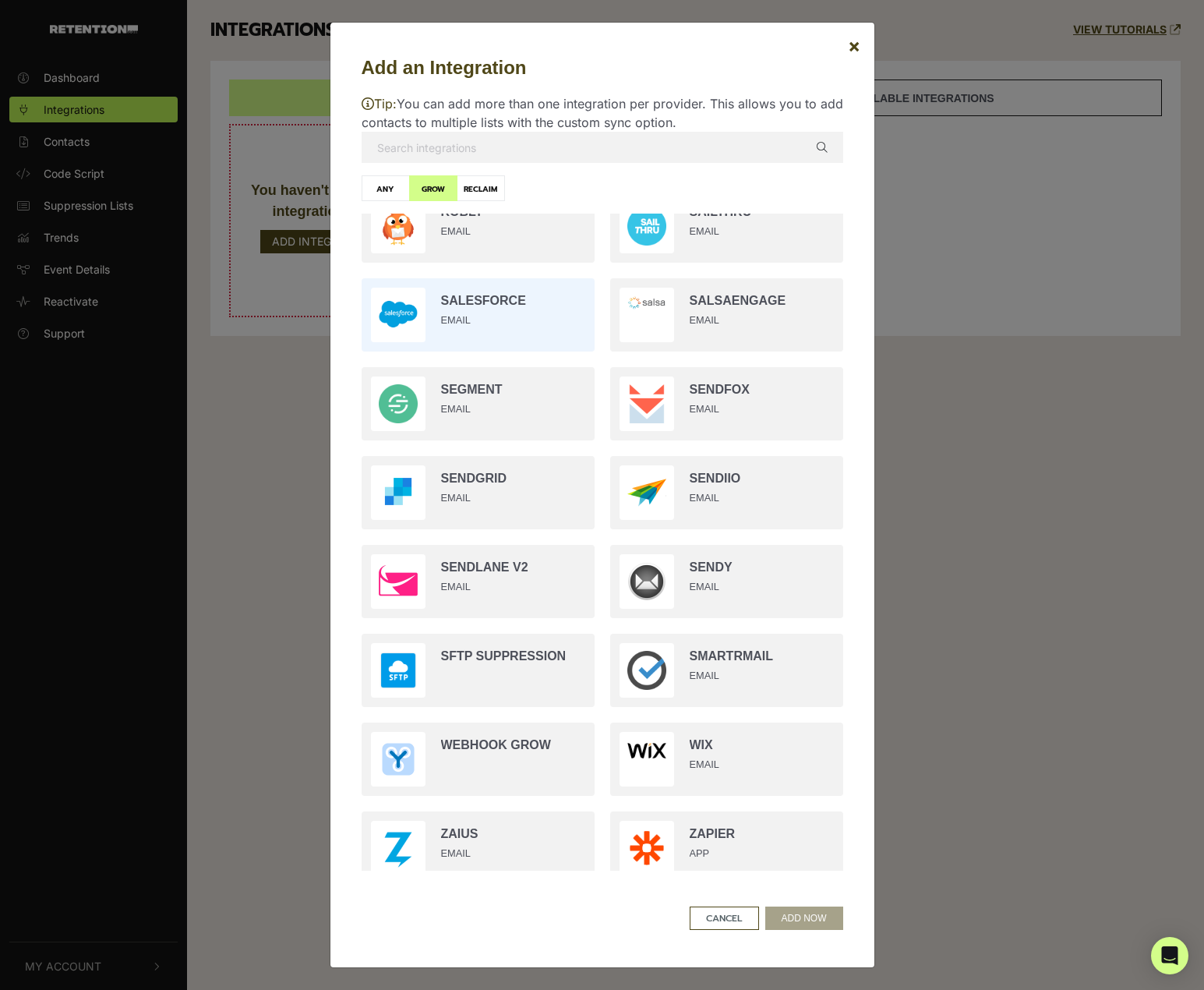
scroll to position [2438, 0]
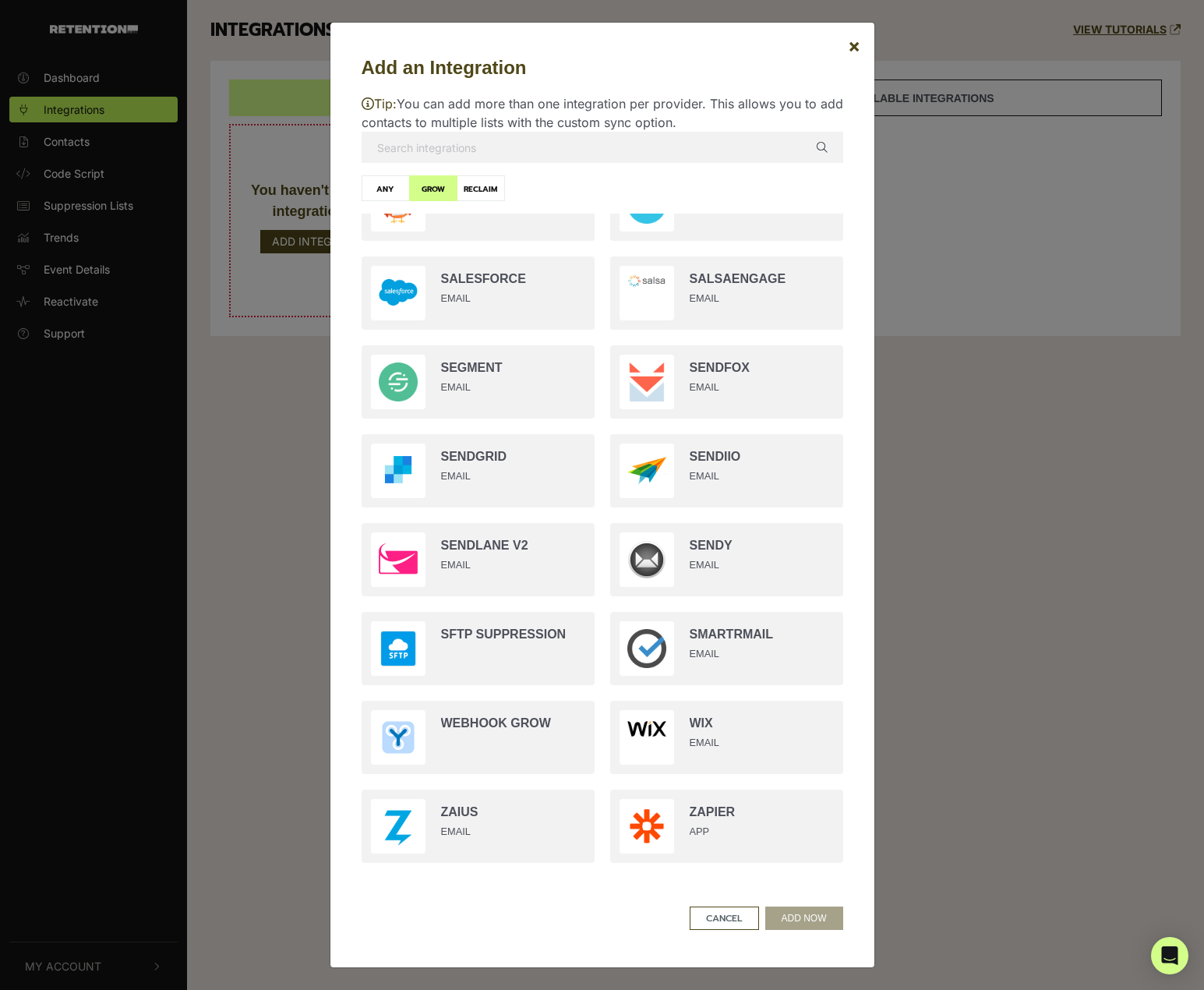
click at [371, 182] on label "ANY" at bounding box center [386, 188] width 49 height 26
radio input "true"
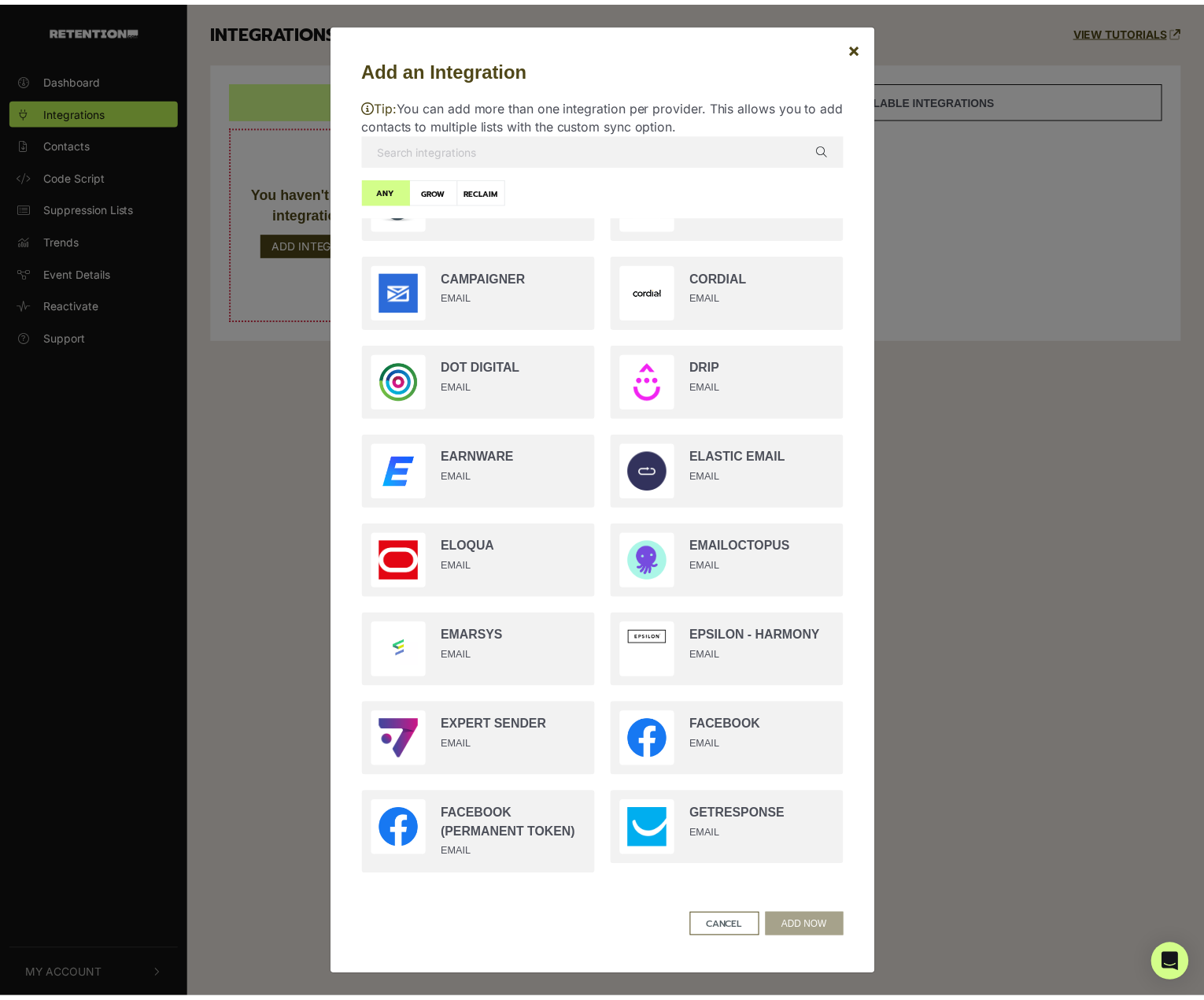
scroll to position [0, 0]
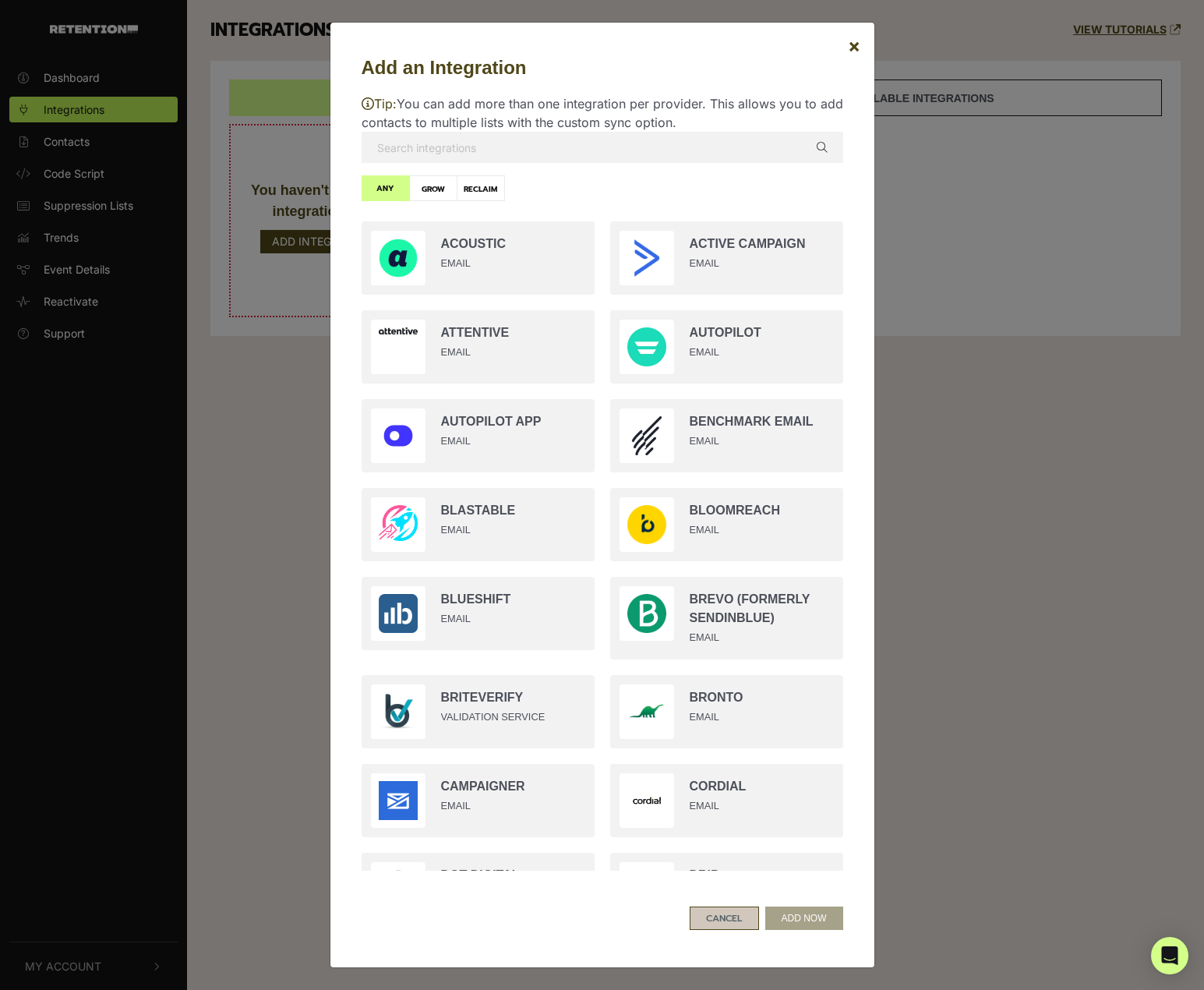
click at [740, 919] on button "CANCEL" at bounding box center [724, 918] width 69 height 23
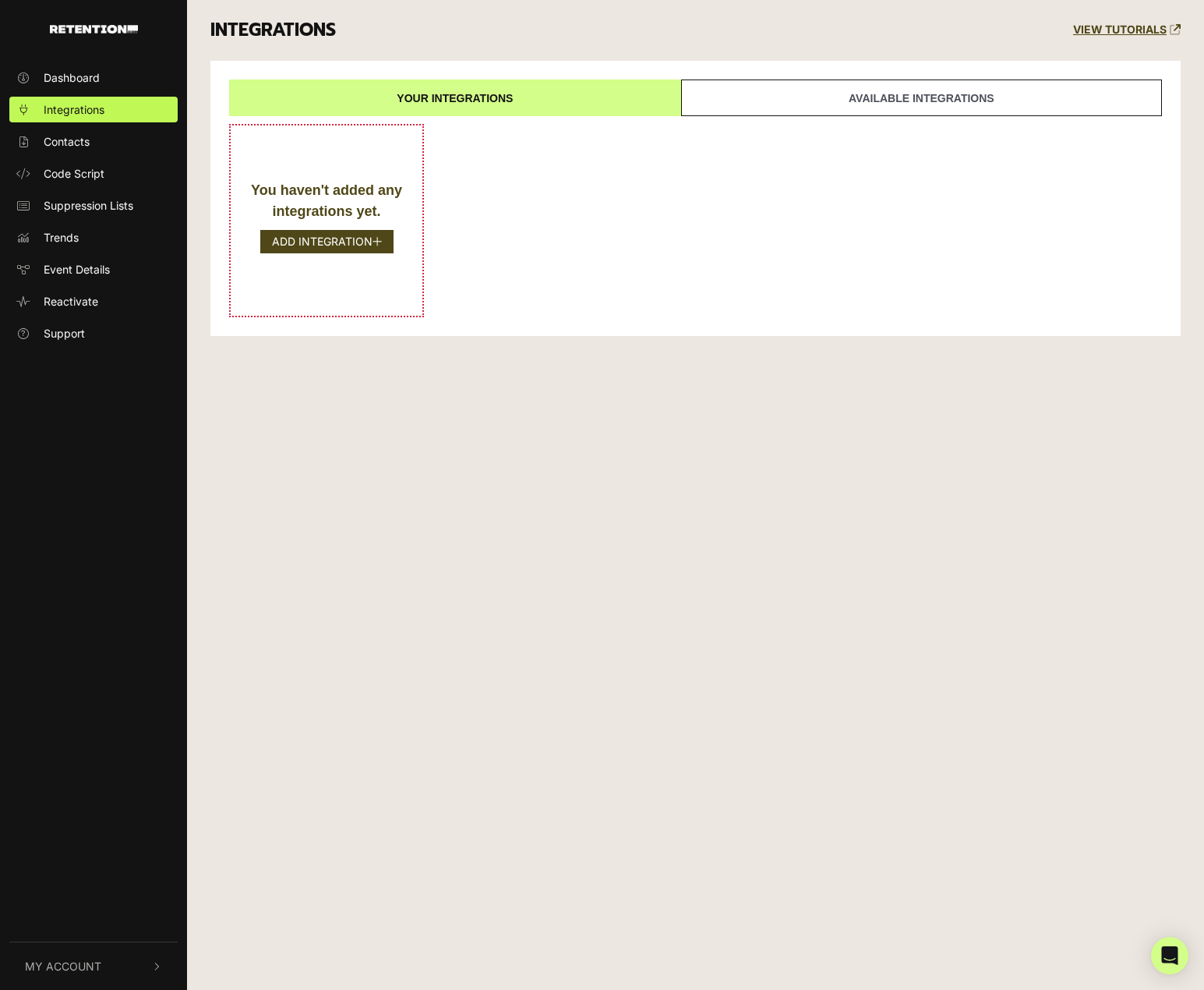
click at [846, 100] on link "Available integrations" at bounding box center [921, 97] width 481 height 36
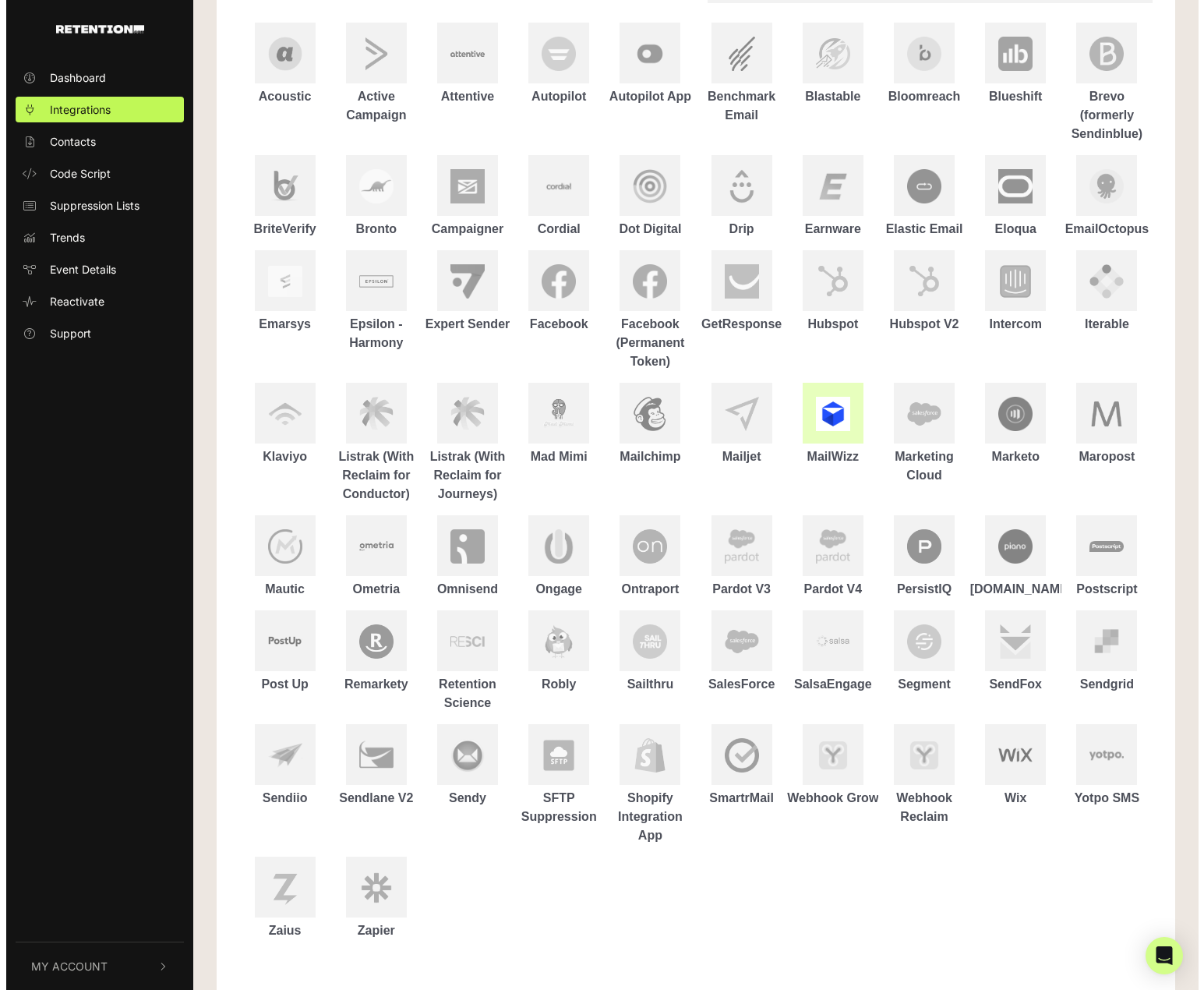
scroll to position [191, 0]
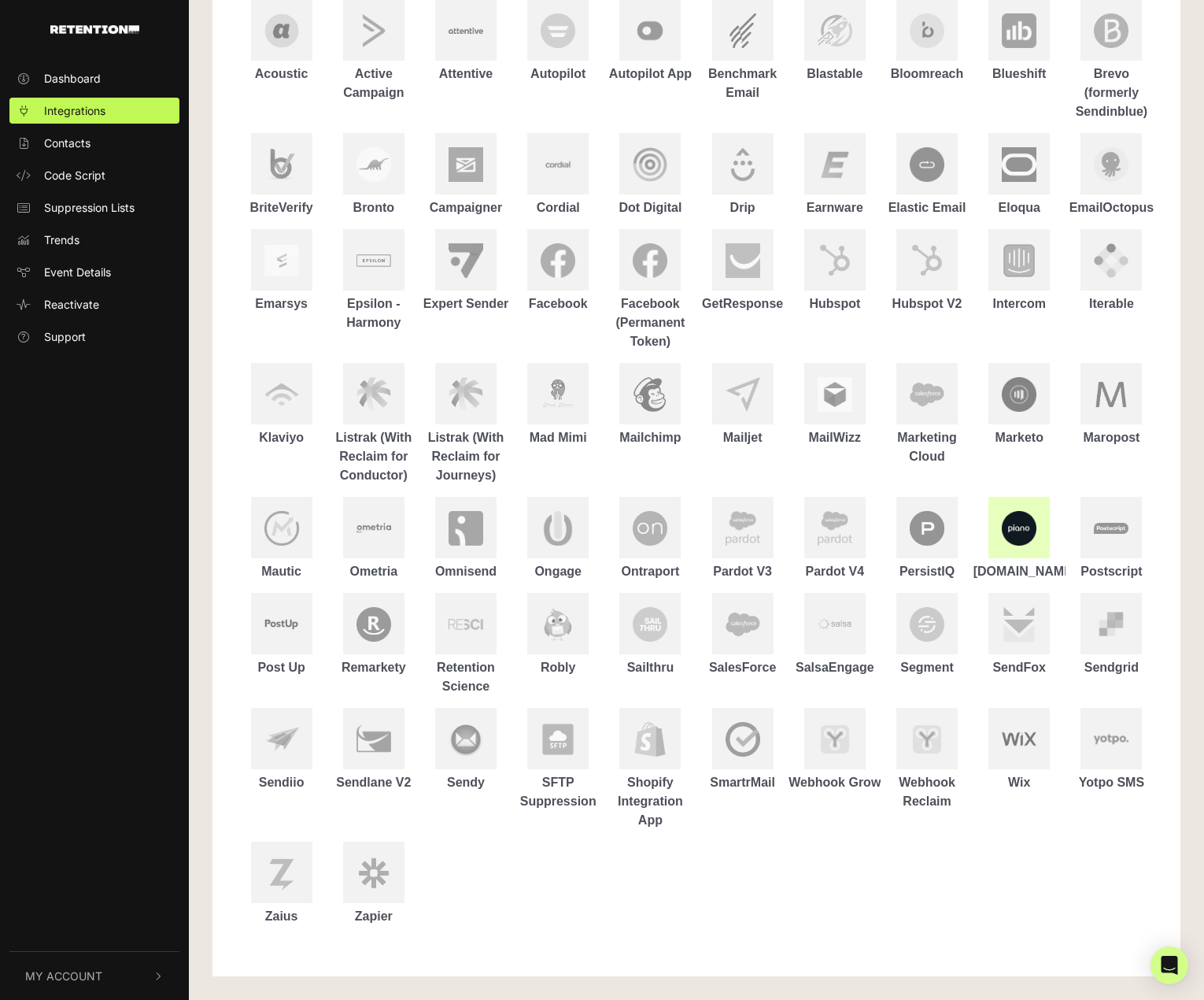
click at [1037, 543] on img at bounding box center [1019, 528] width 35 height 35
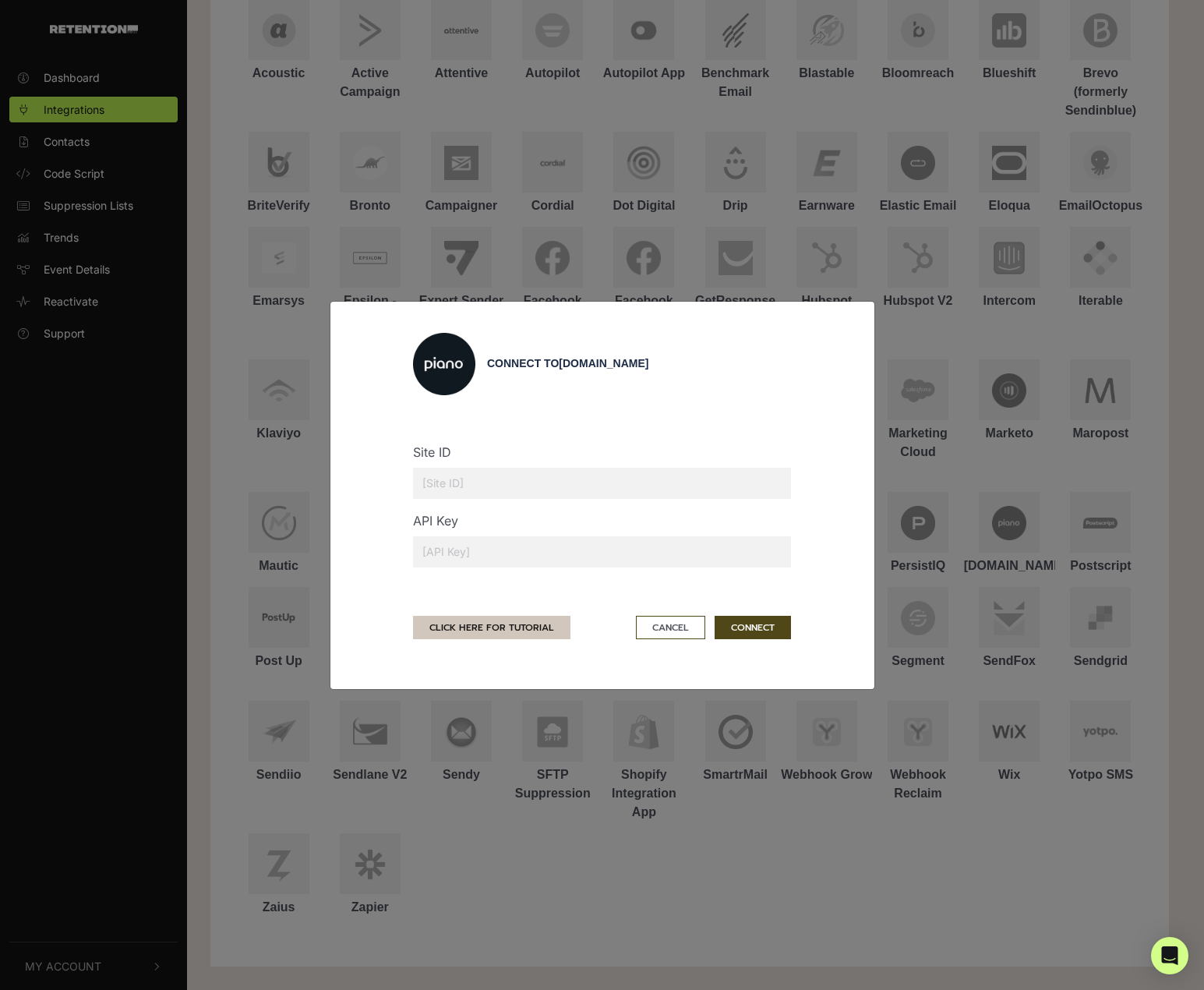
click at [519, 631] on link "CLICK HERE FOR TUTORIAL" at bounding box center [492, 628] width 158 height 23
click at [685, 633] on button "Cancel" at bounding box center [670, 628] width 69 height 23
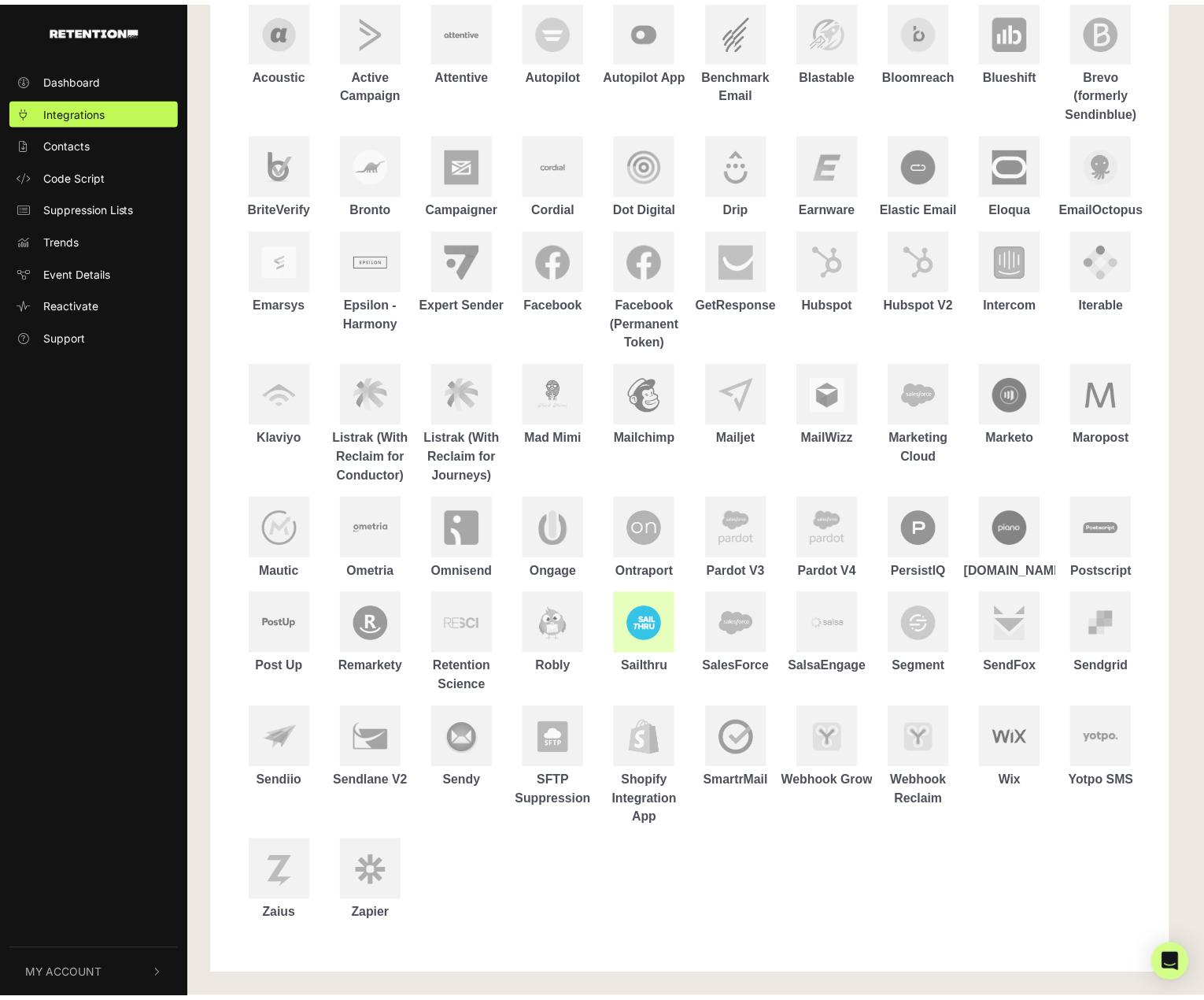
scroll to position [174, 0]
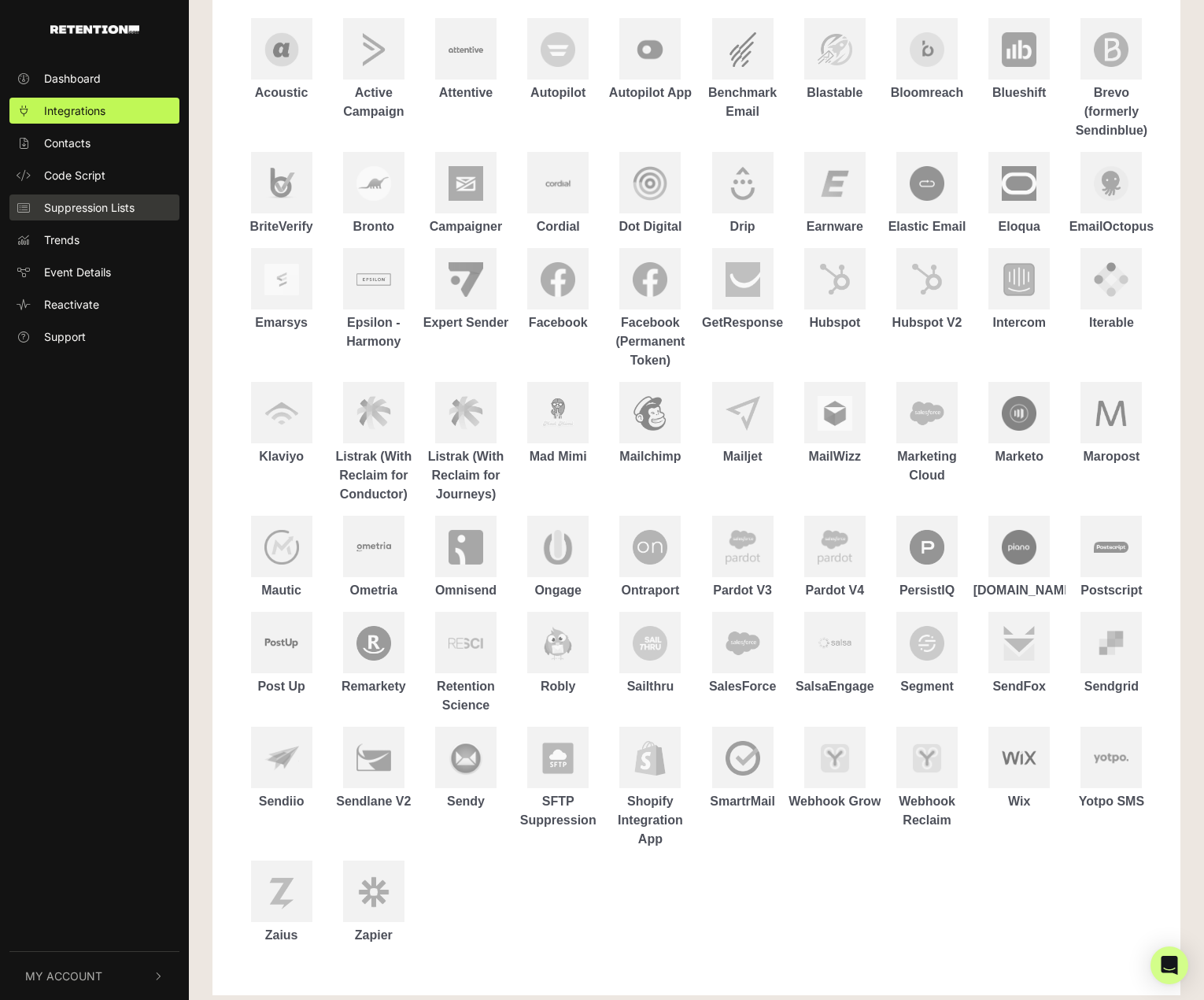
click at [76, 203] on span "Suppression Lists" at bounding box center [89, 207] width 90 height 16
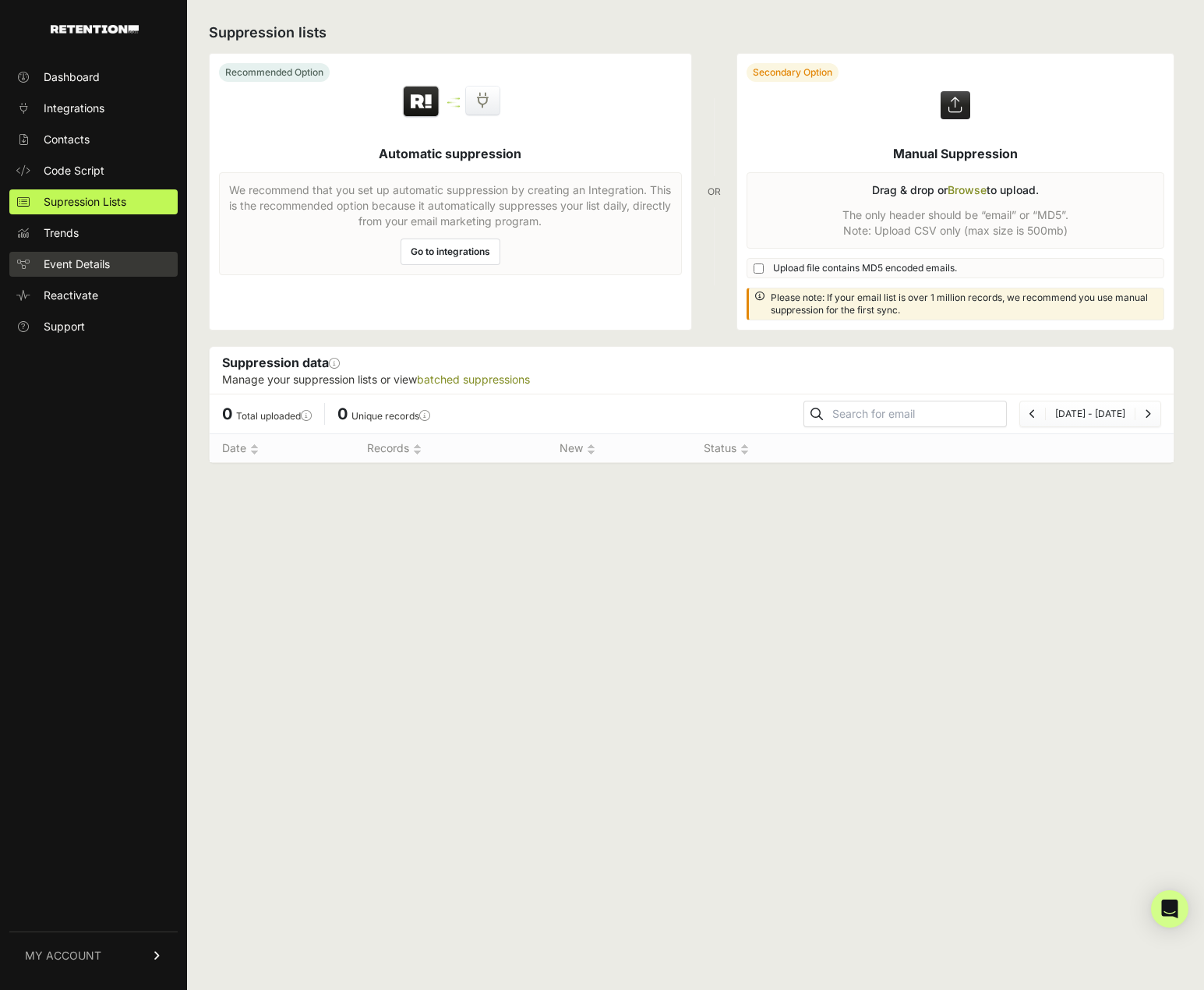
click at [77, 264] on span "Event Details" at bounding box center [76, 264] width 66 height 16
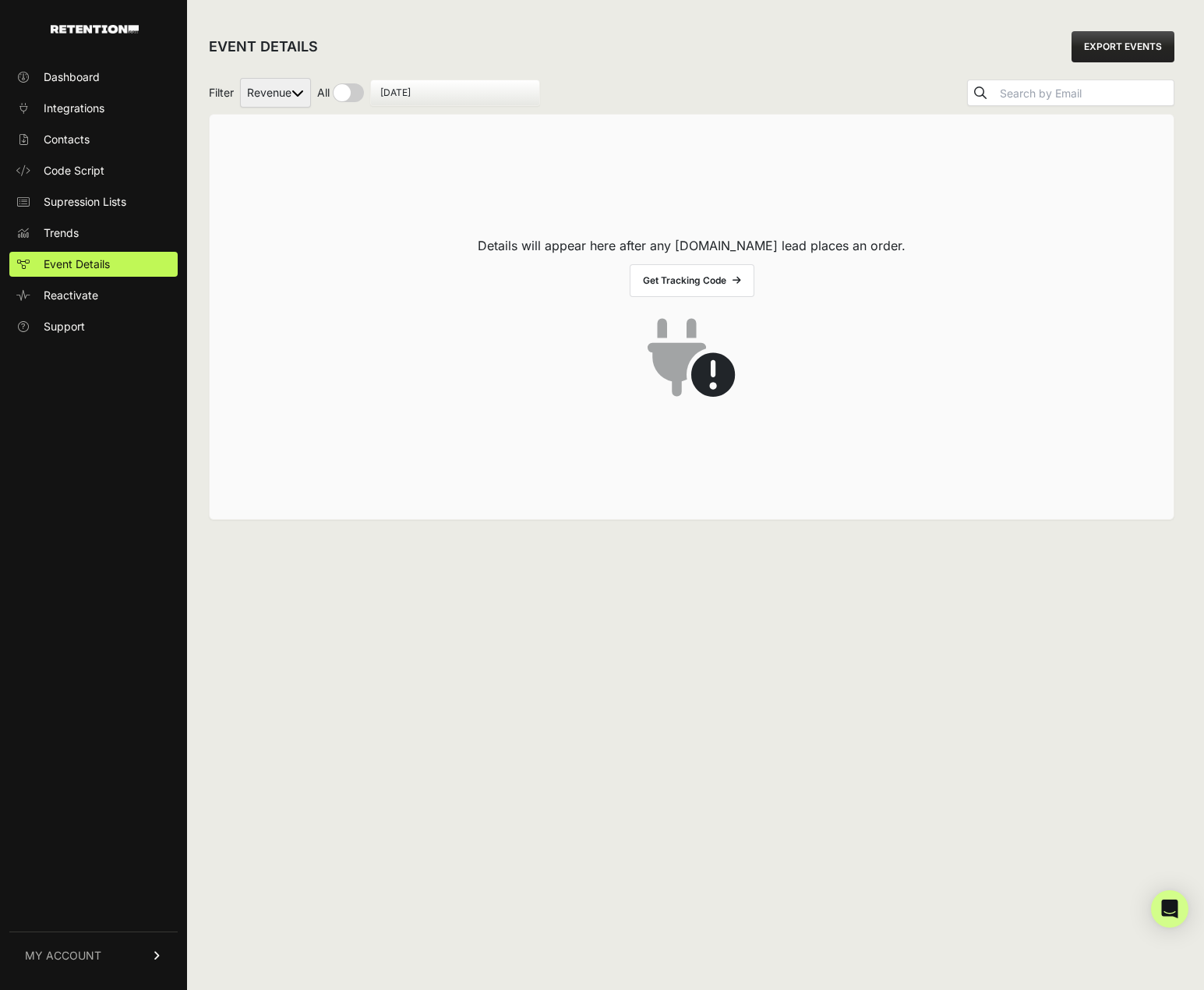
click at [292, 95] on select "Revenue" at bounding box center [276, 92] width 71 height 29
click at [78, 226] on span "Trends" at bounding box center [61, 233] width 35 height 16
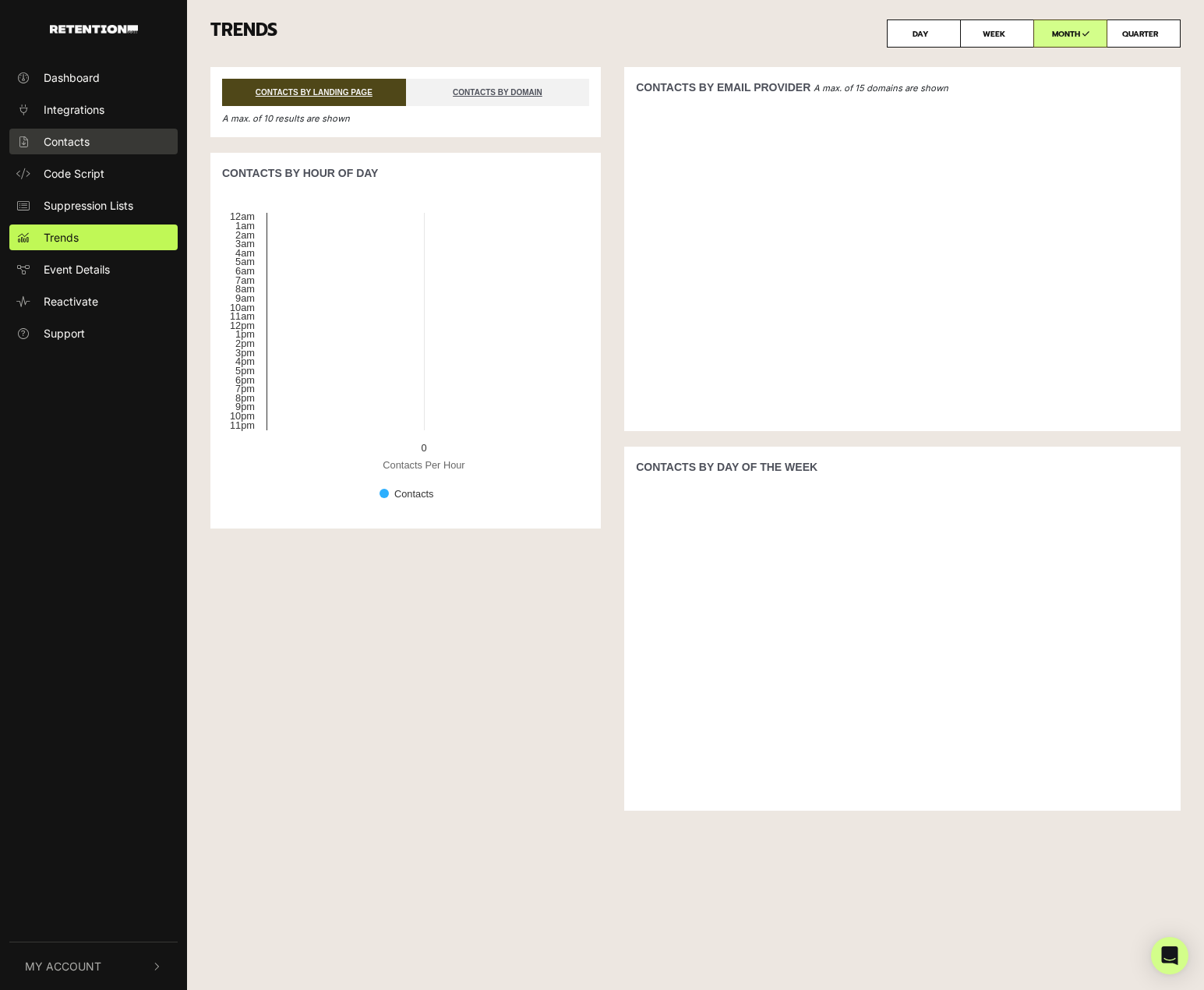
click at [72, 141] on span "Contacts" at bounding box center [66, 141] width 46 height 16
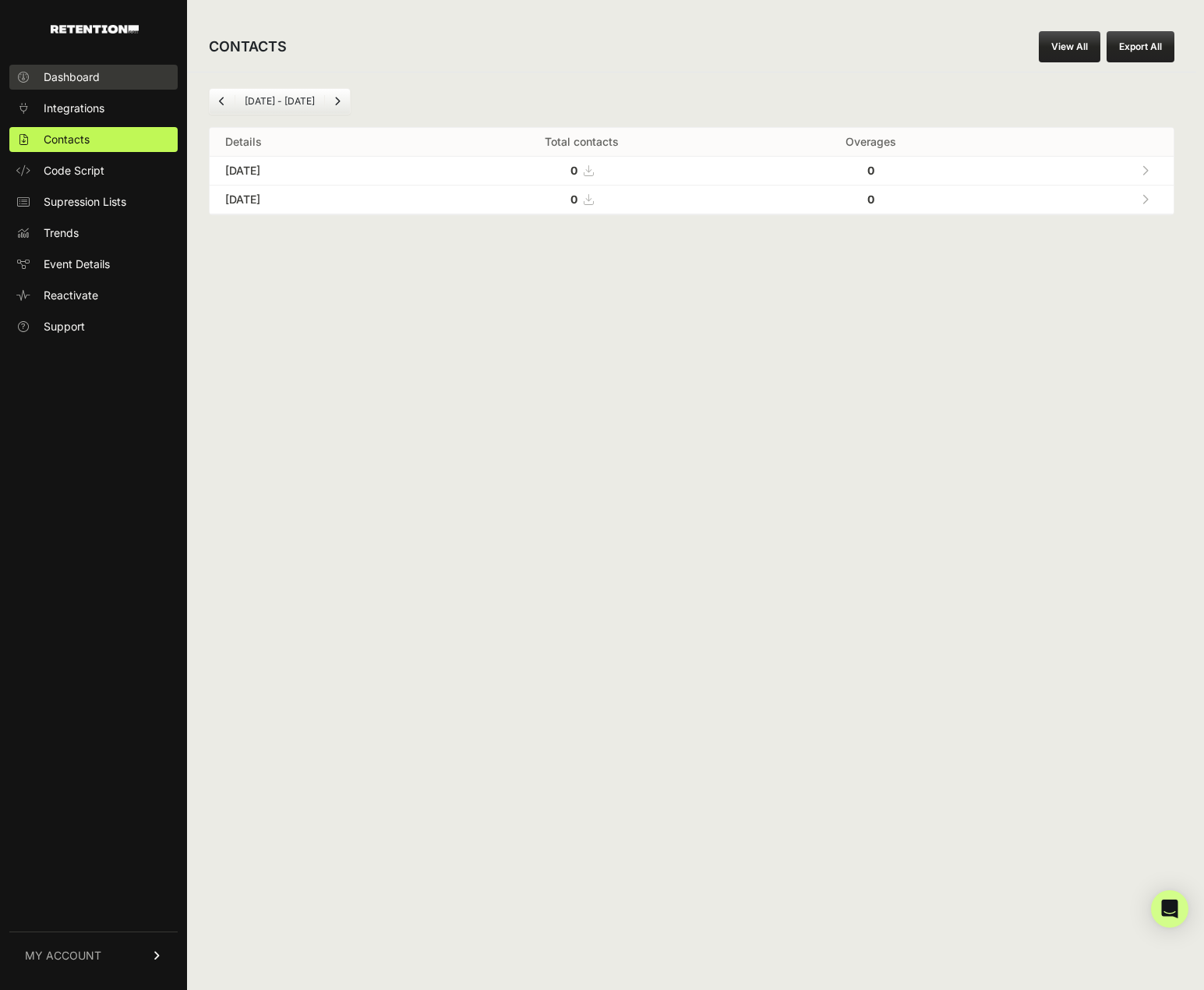
click at [106, 72] on link "Dashboard" at bounding box center [94, 77] width 168 height 25
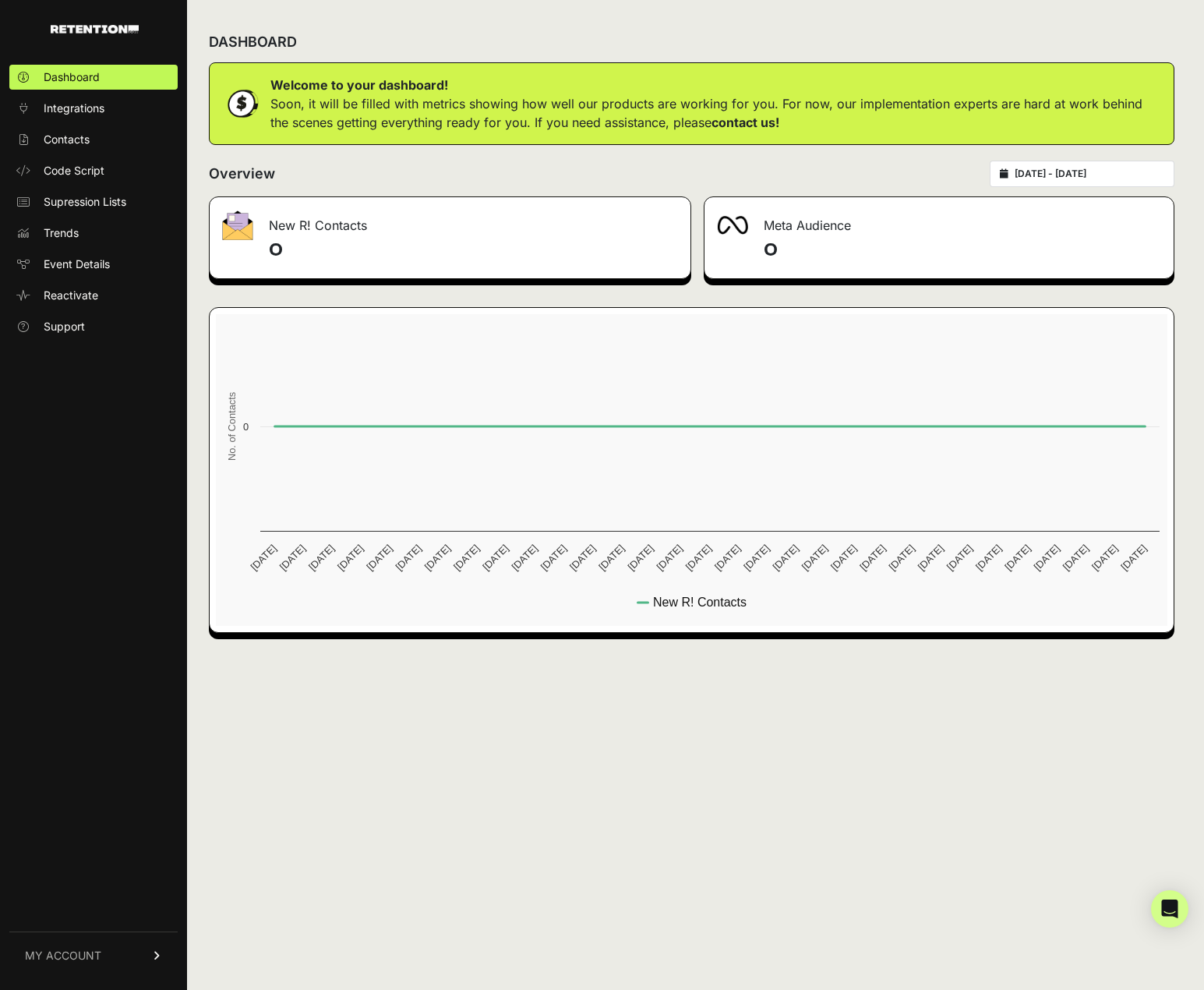
click at [162, 963] on link "MY ACCOUNT" at bounding box center [94, 955] width 168 height 48
click at [397, 789] on div "DASHBOARD Welcome to your dashboard! Soon, it will be filled with metrics showi…" at bounding box center [692, 495] width 1010 height 990
click at [87, 810] on span "Account Details" at bounding box center [83, 811] width 81 height 16
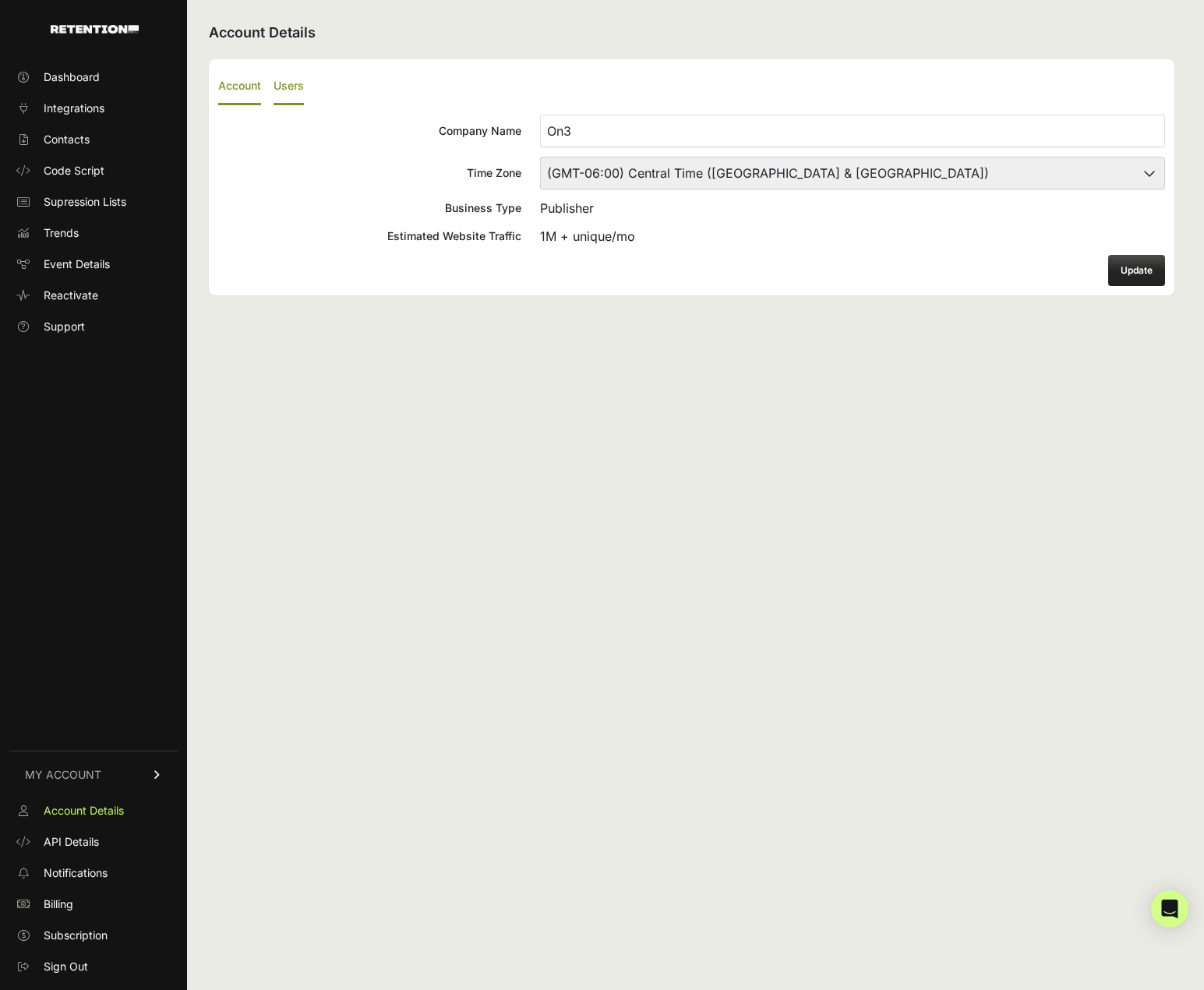
click at [293, 81] on label "Users" at bounding box center [289, 86] width 30 height 36
click at [0, 0] on input "Users" at bounding box center [0, 0] width 0 height 0
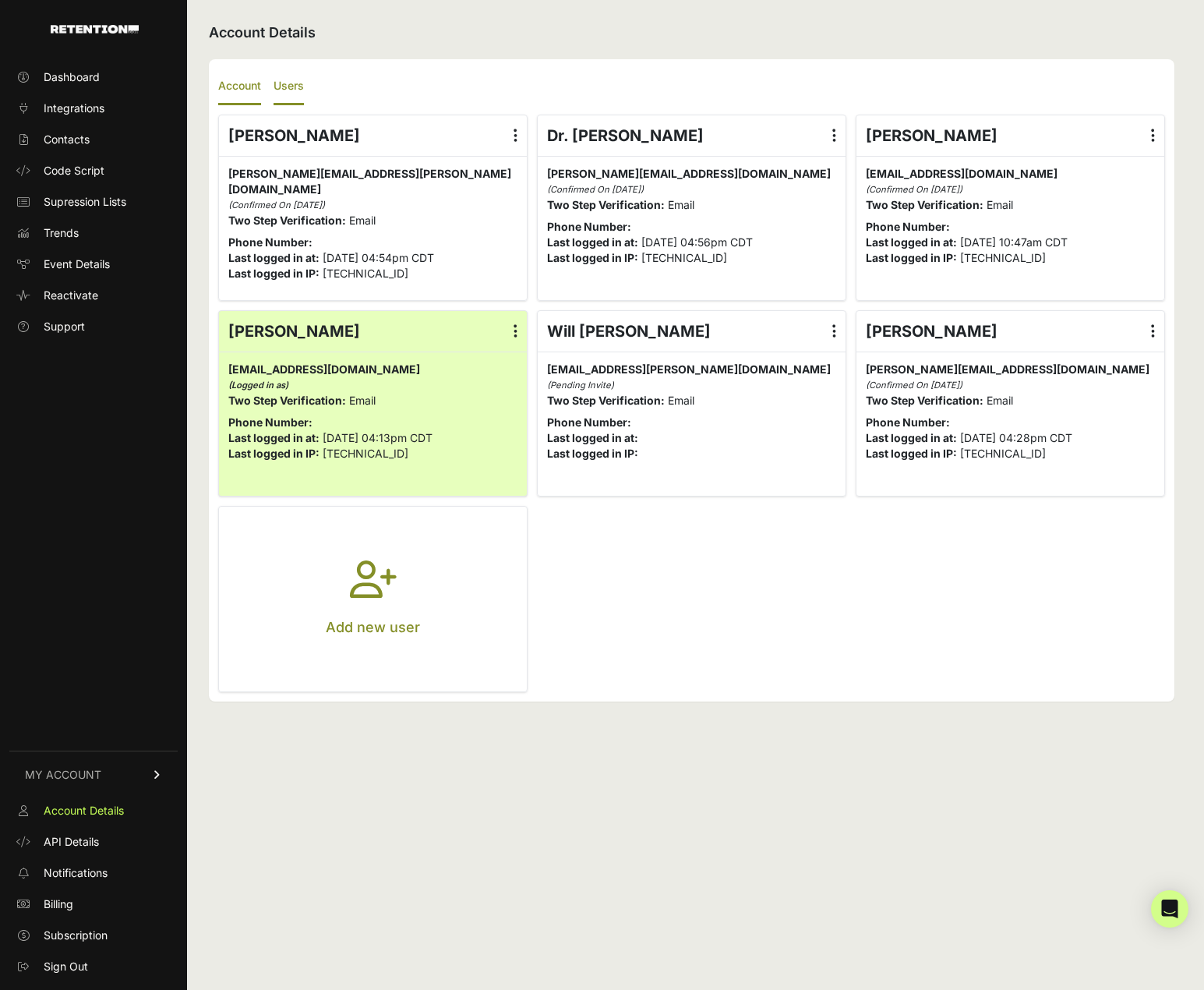
click at [247, 88] on label "Account" at bounding box center [239, 86] width 43 height 36
click at [0, 0] on input "Account" at bounding box center [0, 0] width 0 height 0
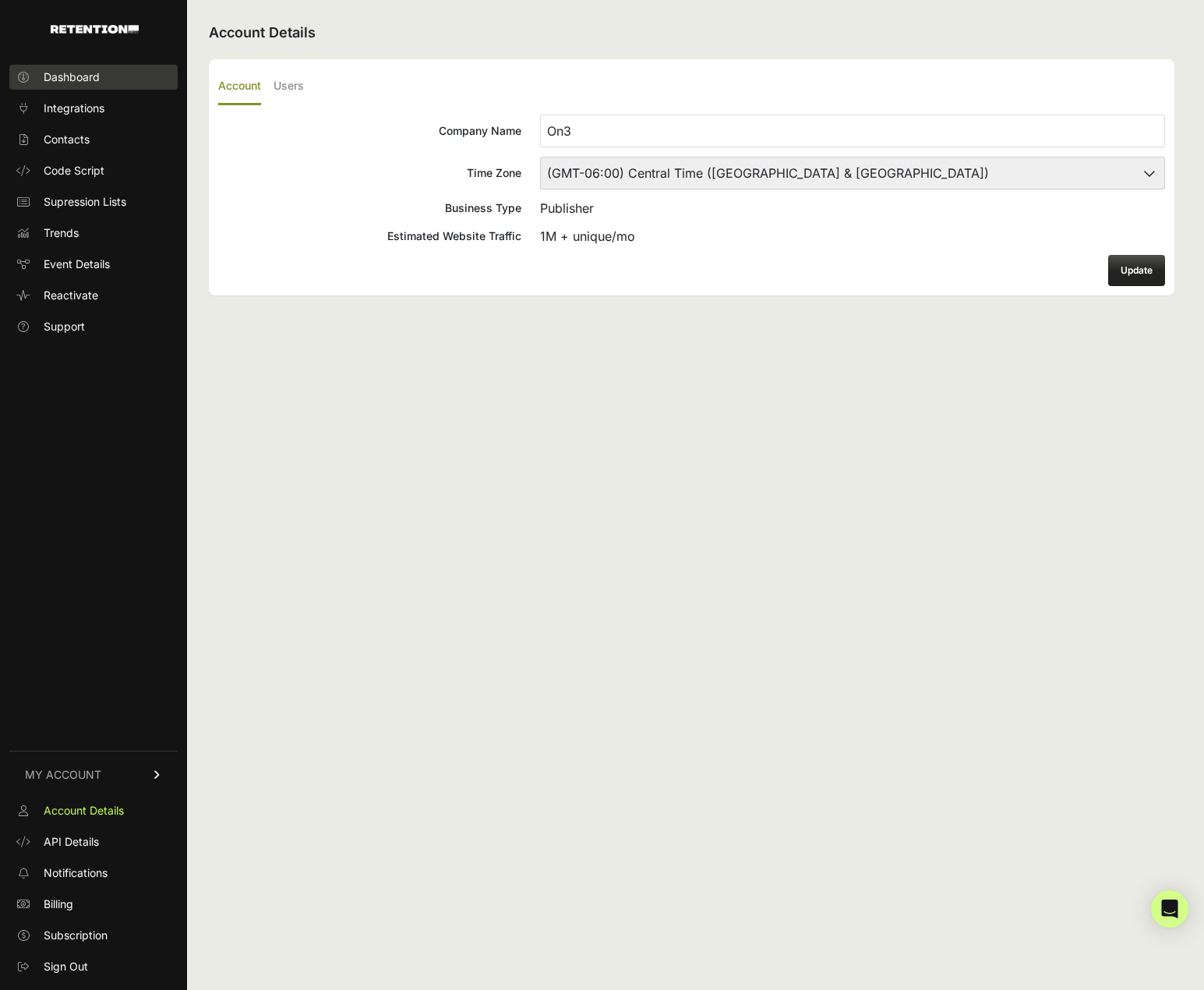
click at [89, 74] on span "Dashboard" at bounding box center [71, 77] width 56 height 16
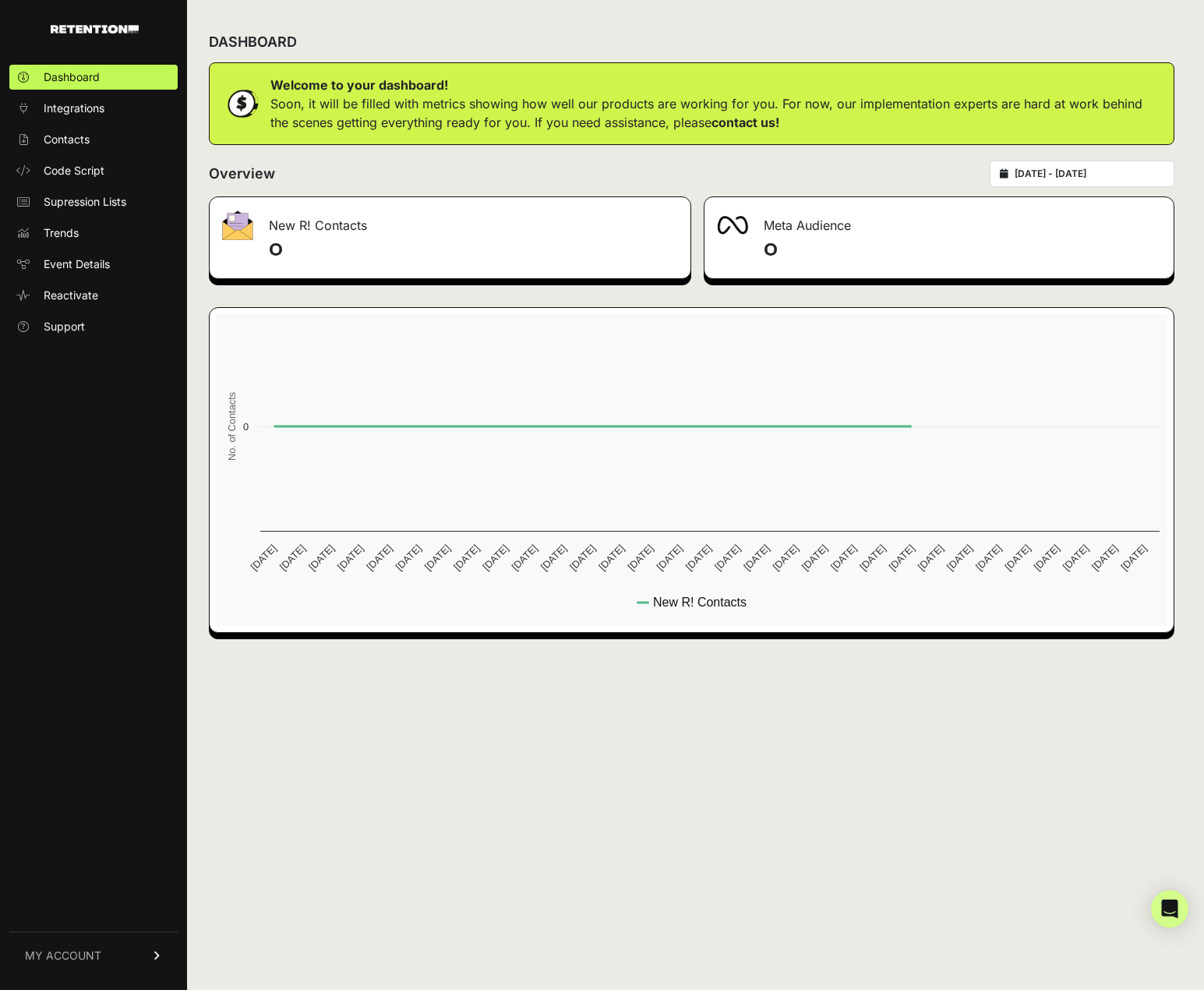
click at [87, 113] on span "Integrations" at bounding box center [74, 108] width 61 height 16
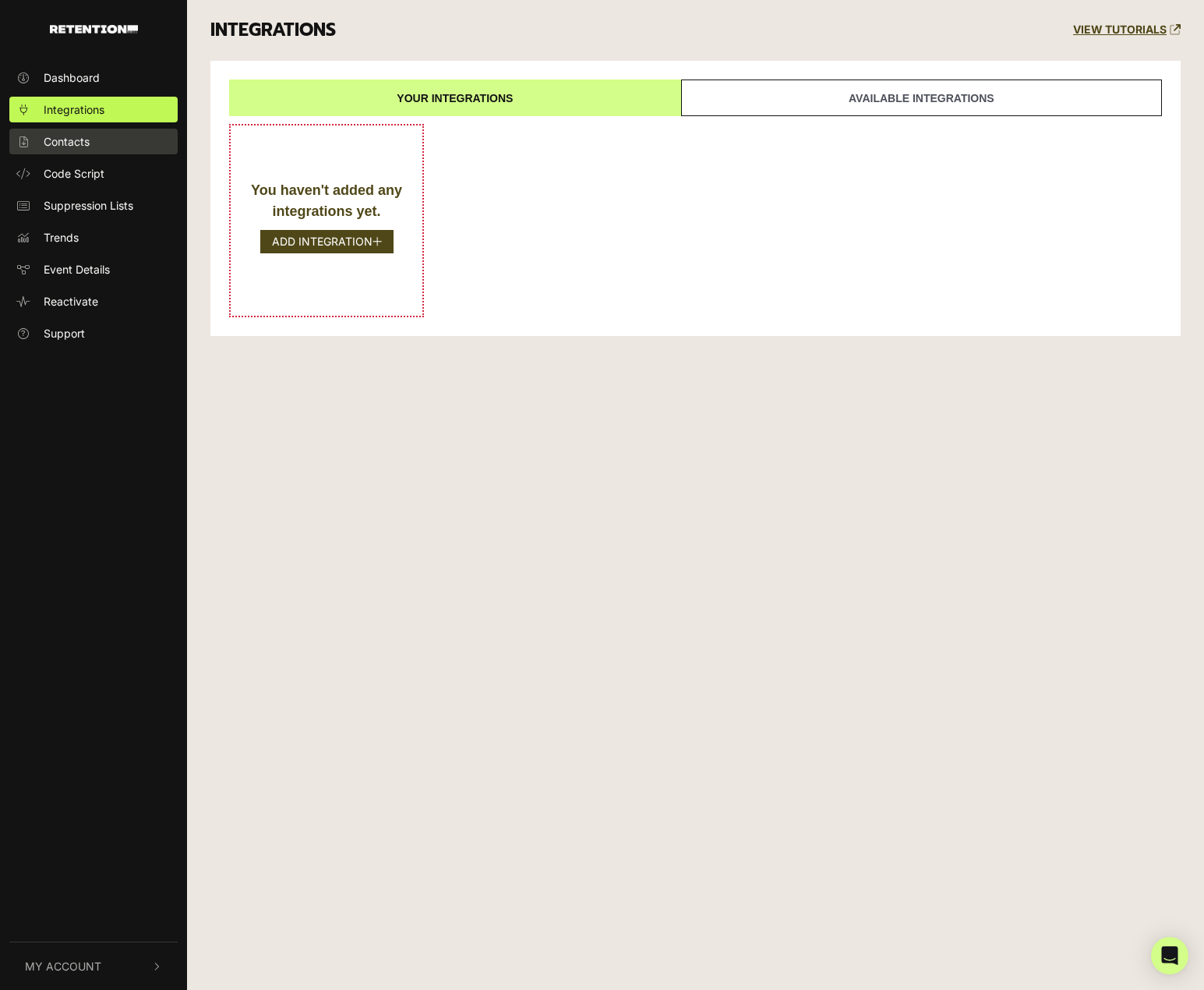
click at [81, 147] on span "Contacts" at bounding box center [66, 141] width 46 height 16
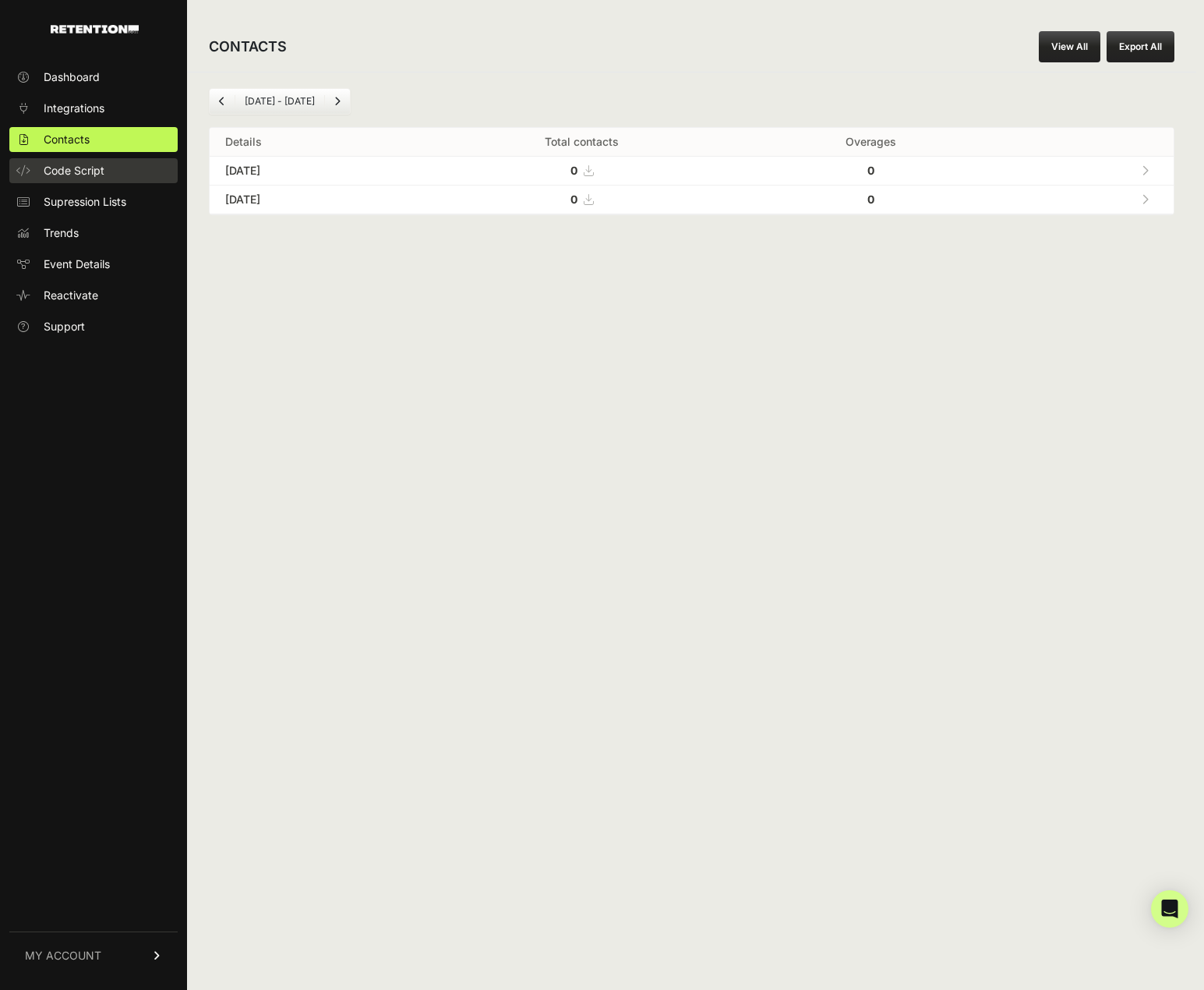
click at [92, 173] on span "Code Script" at bounding box center [74, 171] width 61 height 16
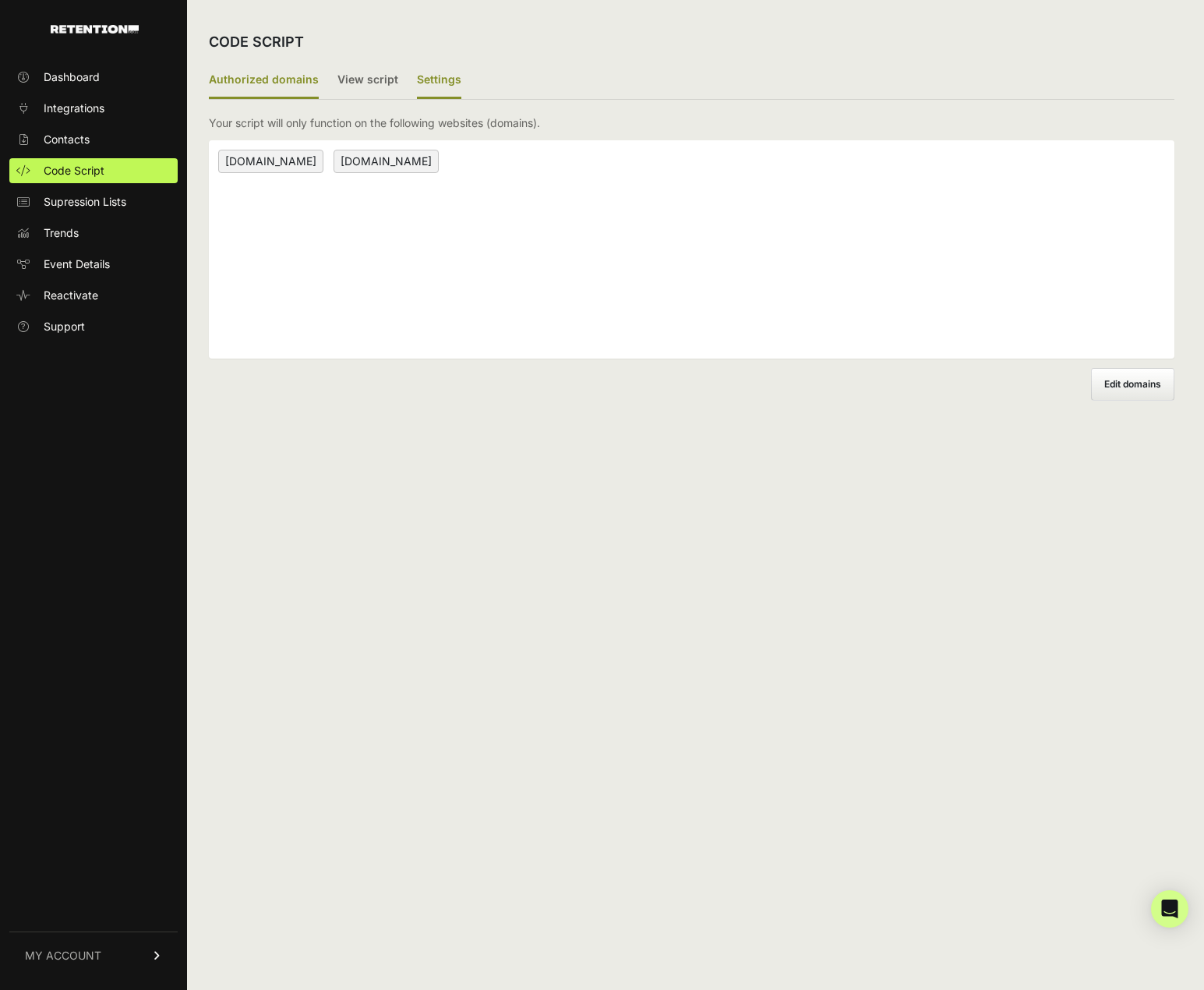
click at [436, 77] on label "Settings" at bounding box center [439, 80] width 44 height 36
click at [0, 0] on input "Settings" at bounding box center [0, 0] width 0 height 0
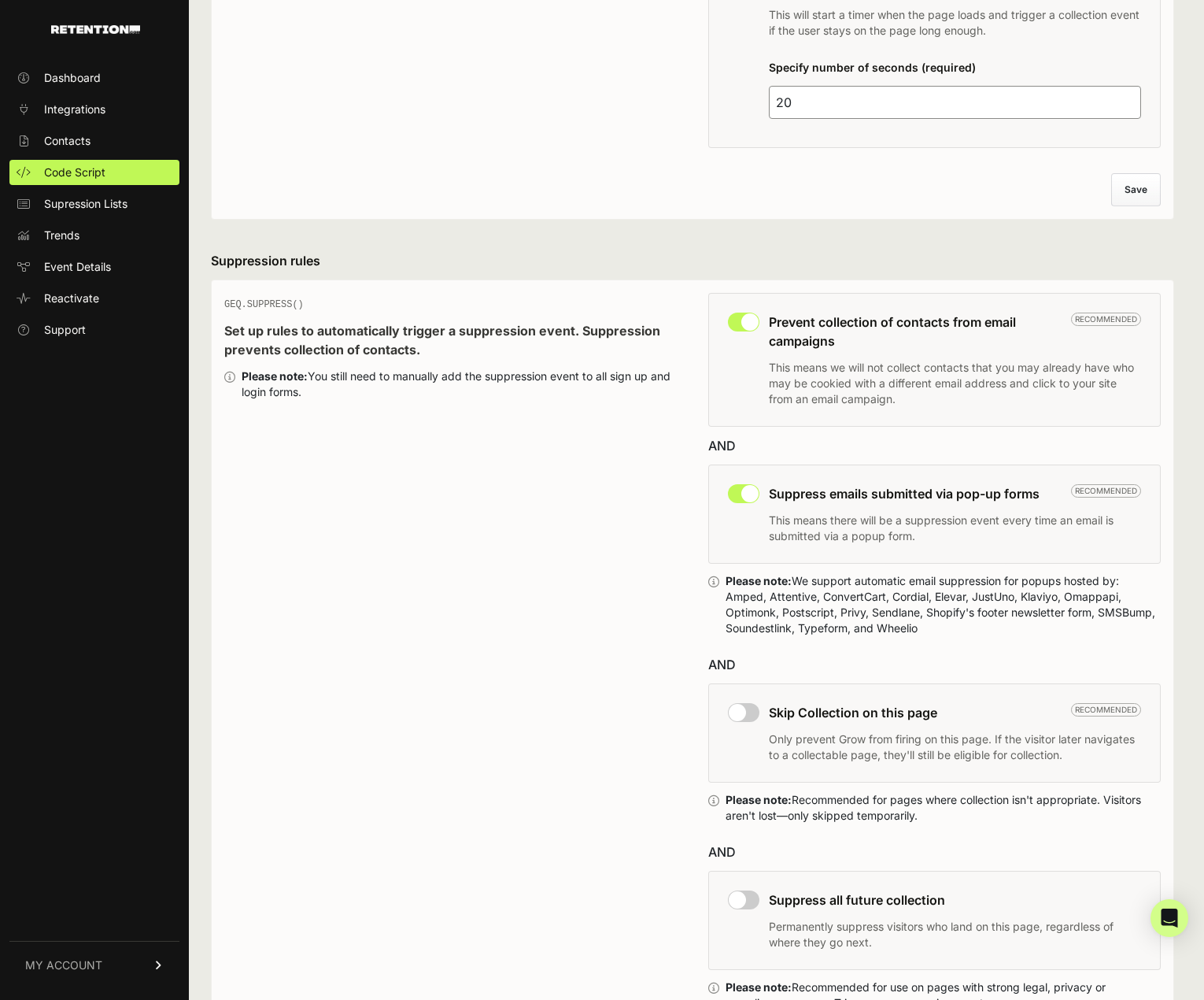
scroll to position [315, 0]
